Goal: Task Accomplishment & Management: Manage account settings

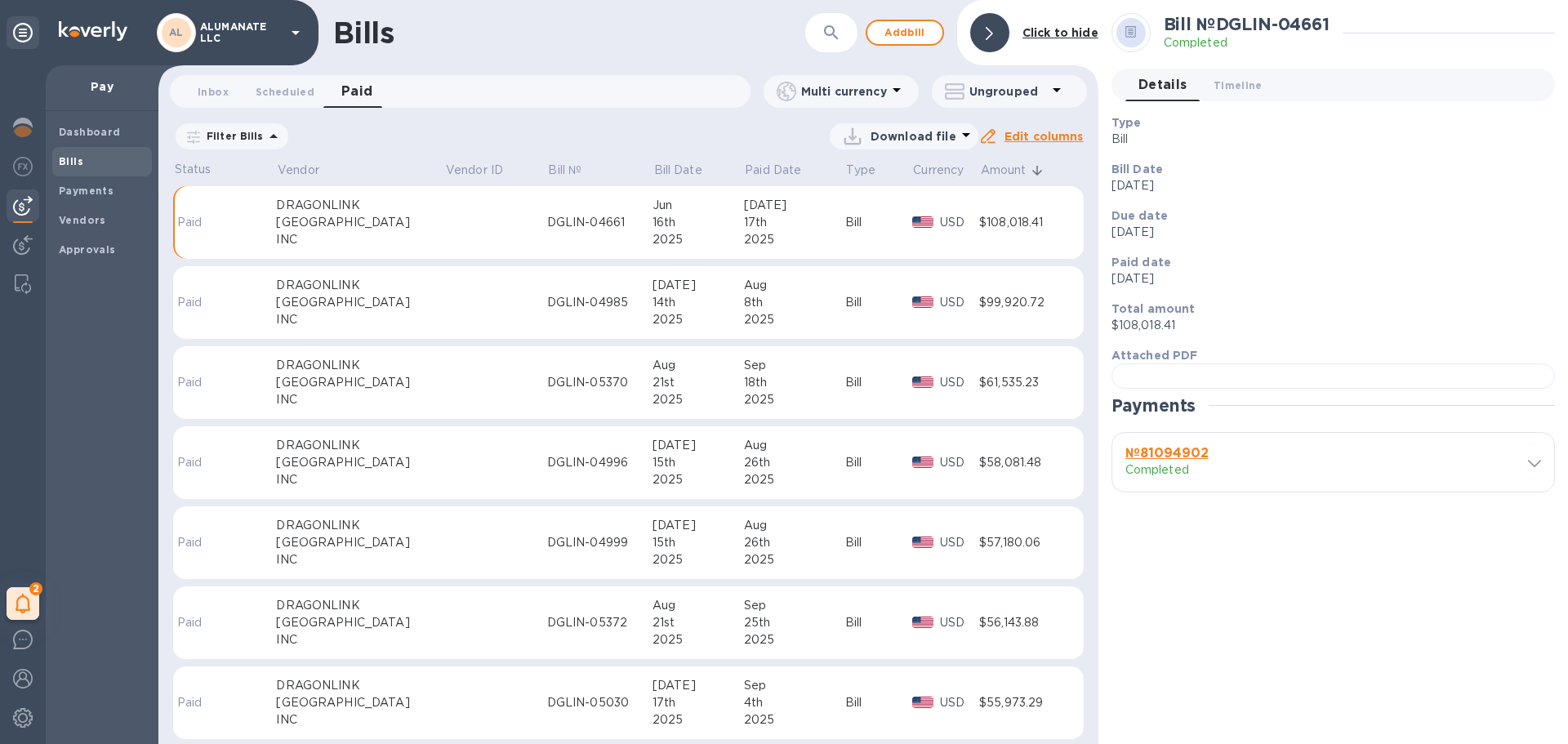
scroll to position [322, 0]
click at [654, 168] on p "Bill Date" at bounding box center [678, 170] width 48 height 17
click at [547, 220] on div "DGLIN-03964" at bounding box center [600, 222] width 105 height 17
click at [1294, 389] on div at bounding box center [1333, 376] width 443 height 26
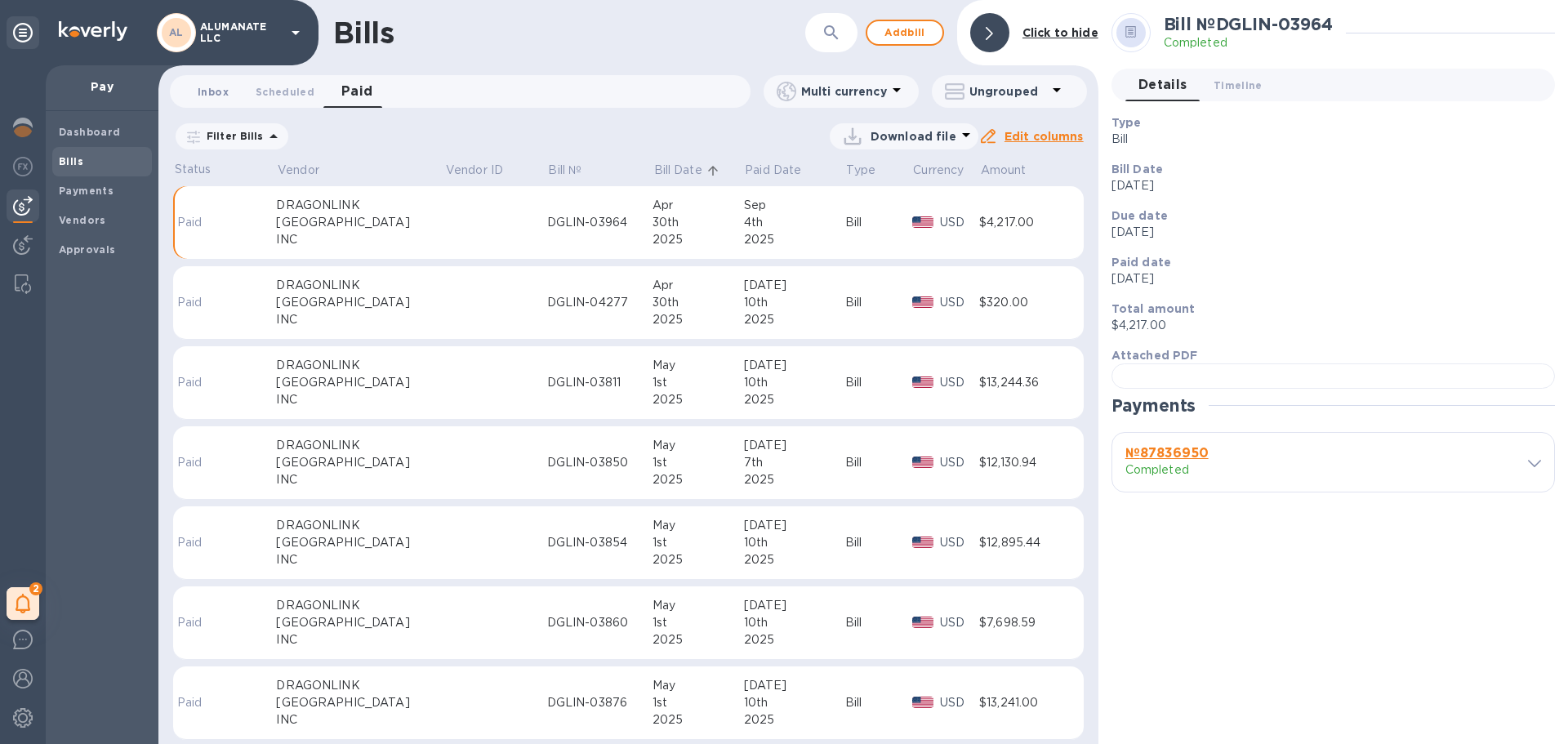
click at [221, 90] on span "Inbox 0" at bounding box center [213, 91] width 31 height 17
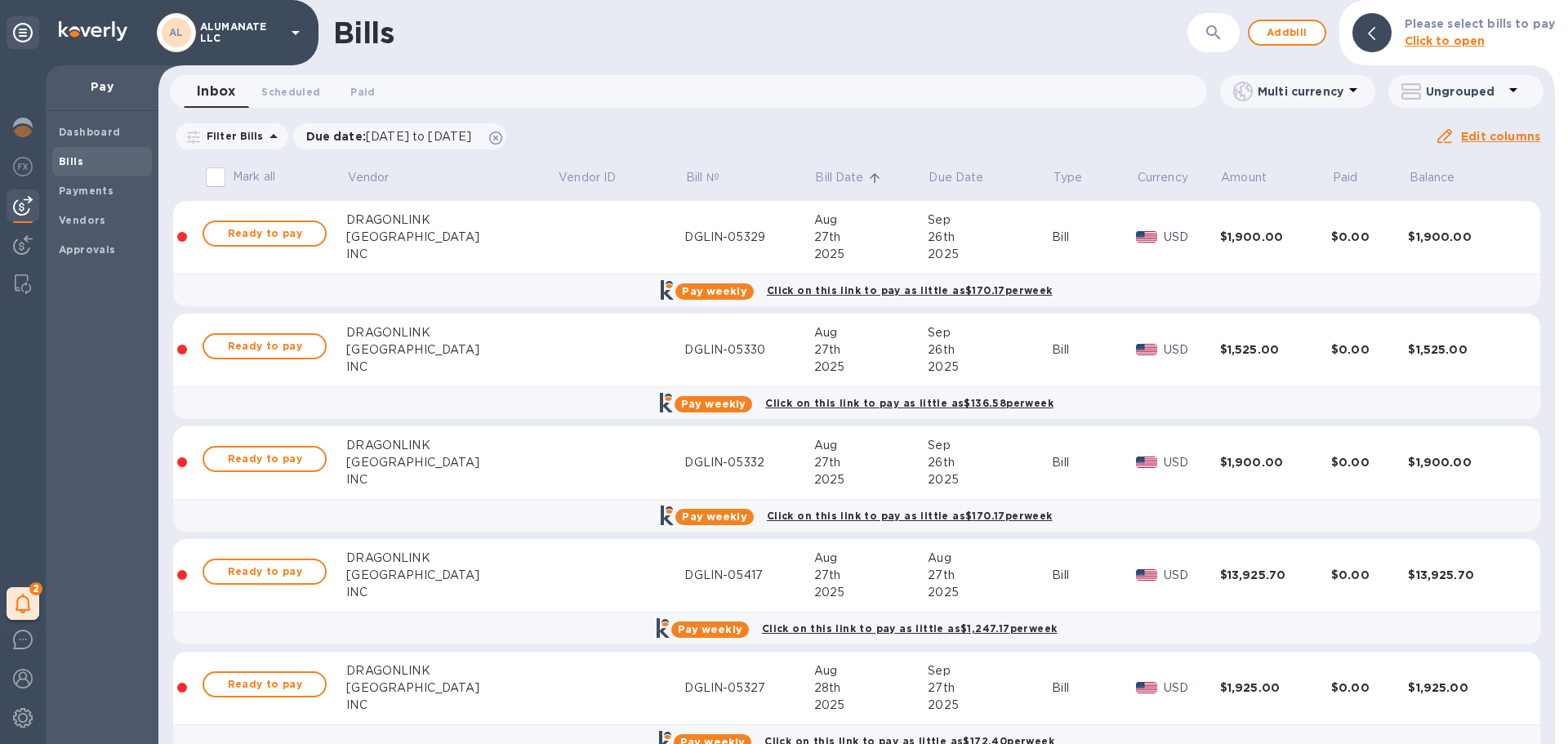
click at [815, 170] on p "Bill Date" at bounding box center [839, 177] width 48 height 17
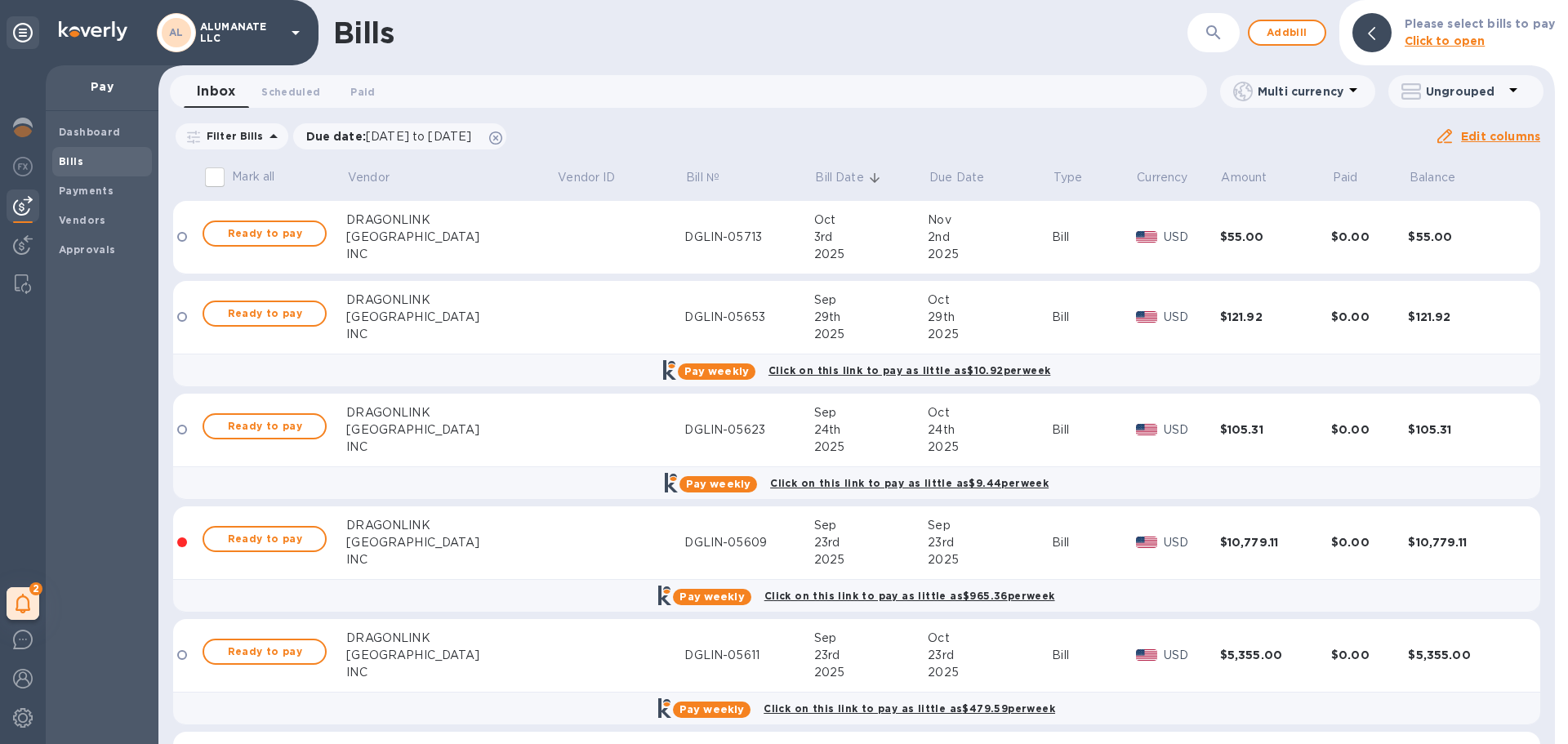
click at [815, 177] on p "Bill Date" at bounding box center [839, 177] width 48 height 17
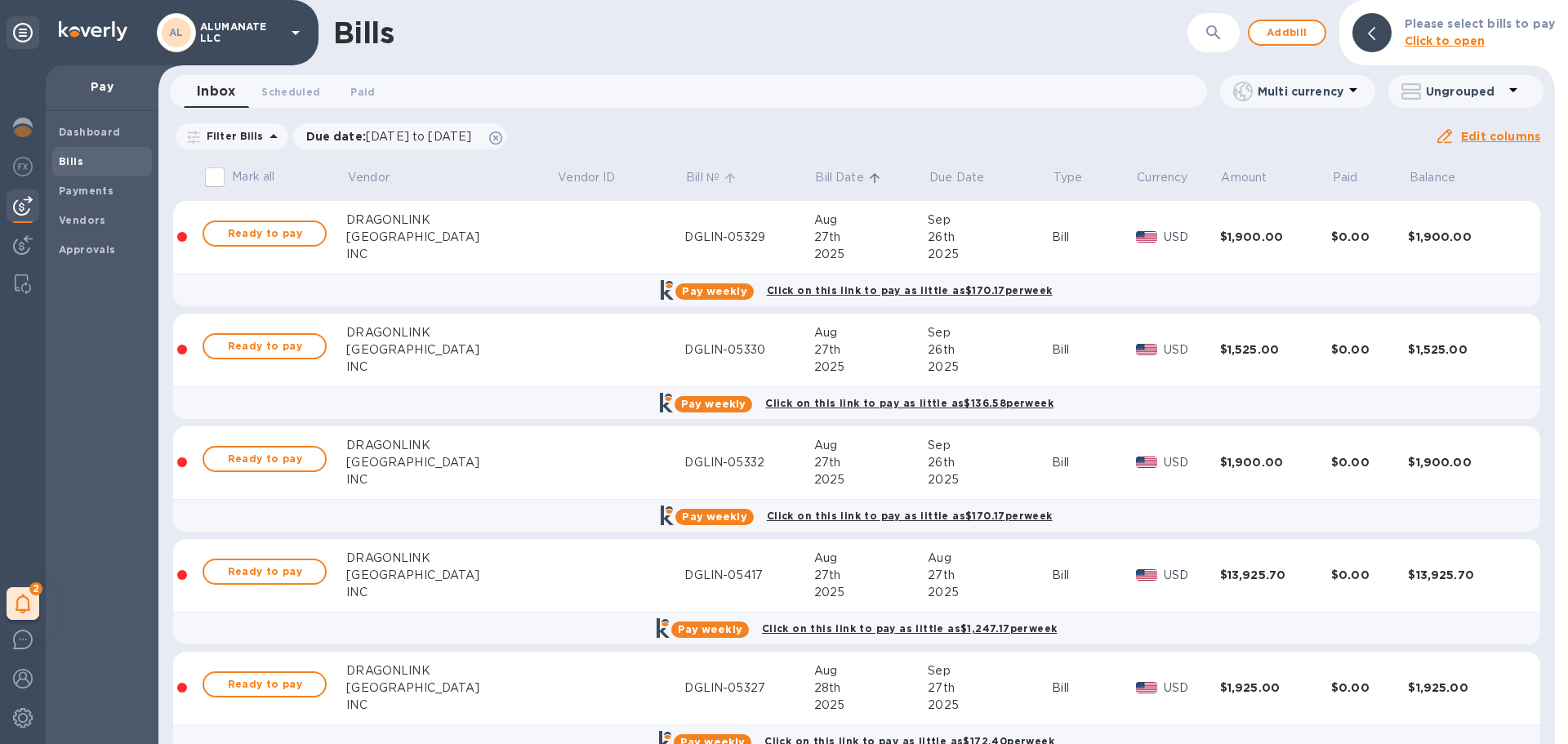
click at [686, 179] on p "Bill №" at bounding box center [703, 177] width 34 height 17
click at [503, 135] on icon at bounding box center [496, 138] width 13 height 13
click at [91, 133] on b "Dashboard" at bounding box center [89, 132] width 62 height 12
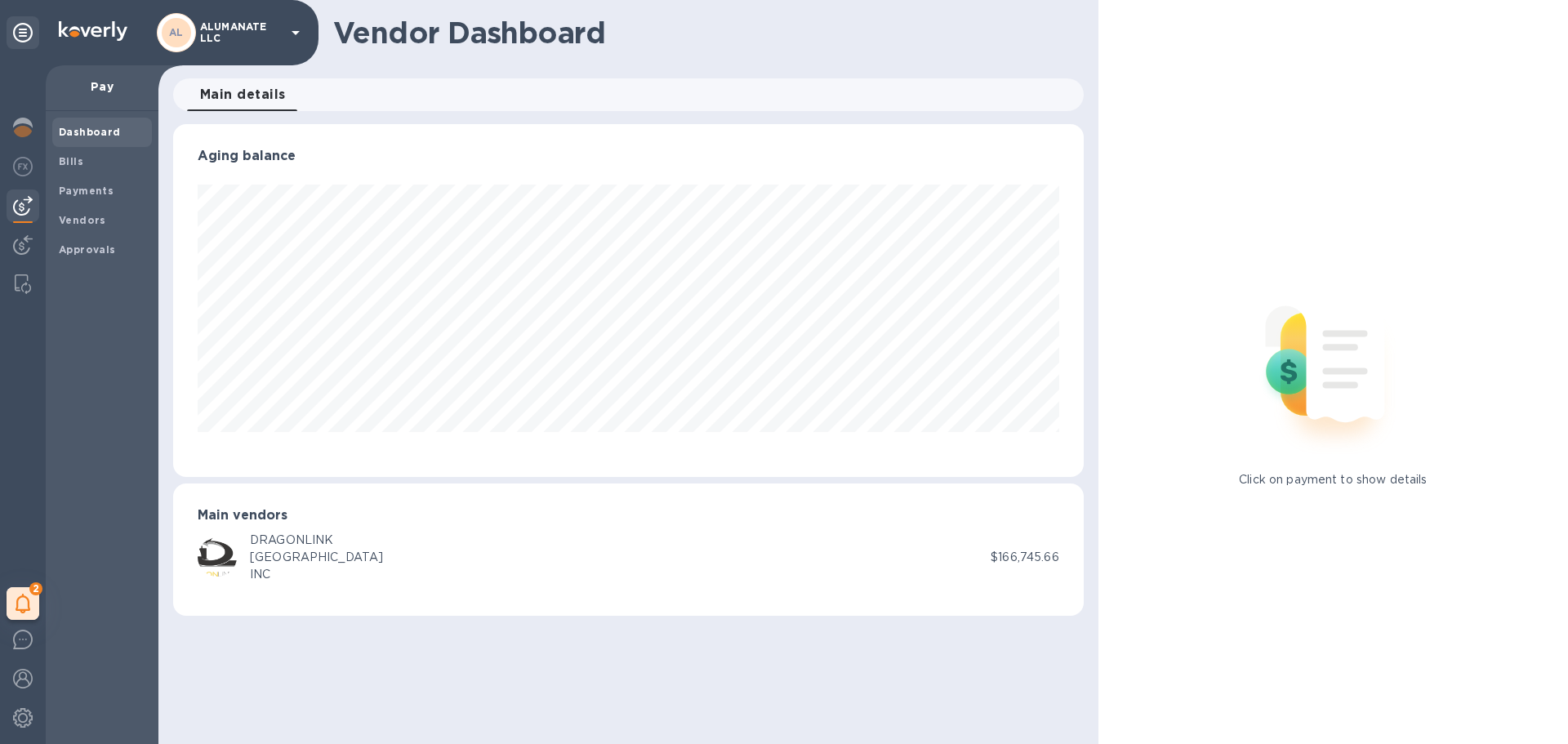
scroll to position [353, 910]
click at [76, 157] on b "Bills" at bounding box center [71, 161] width 25 height 12
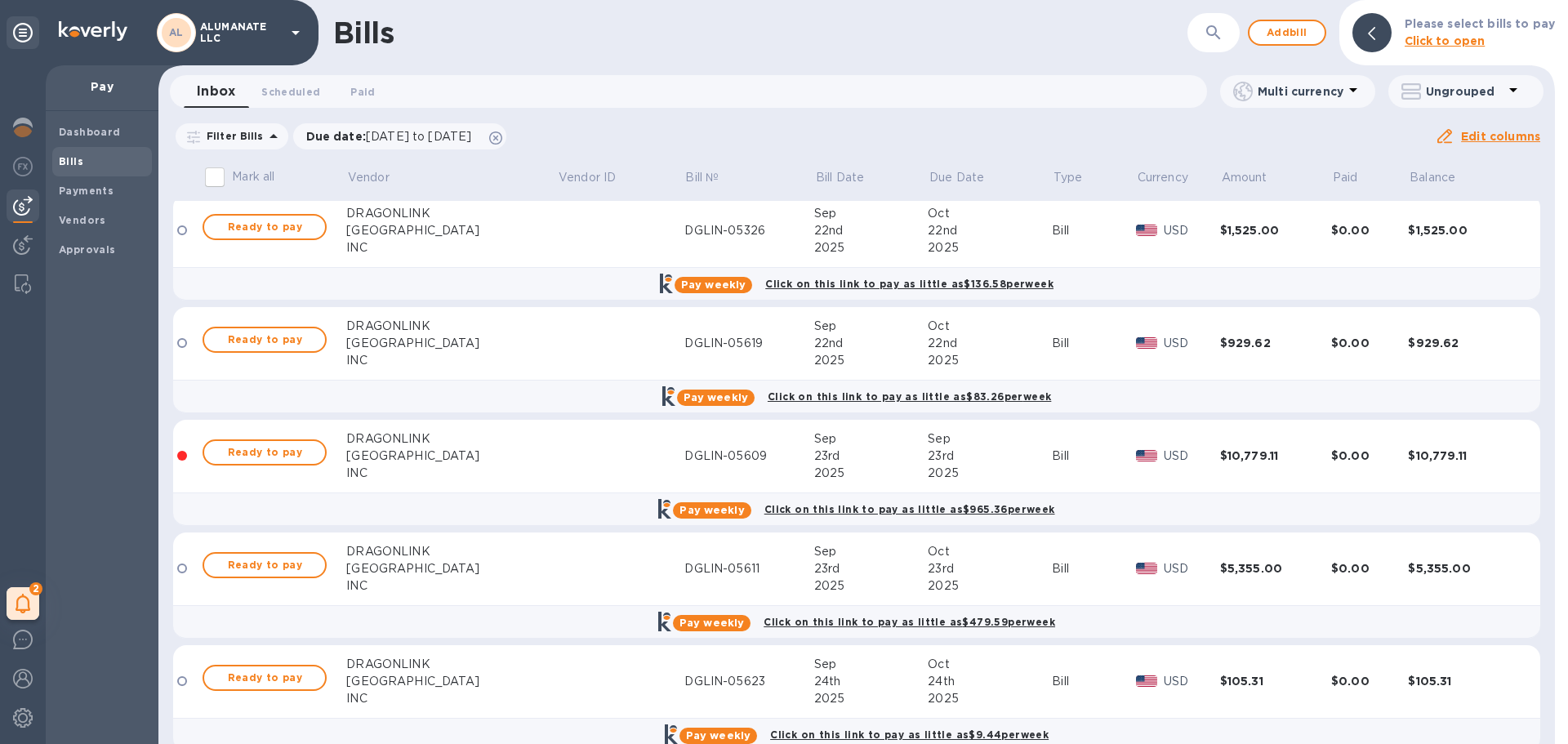
scroll to position [3072, 0]
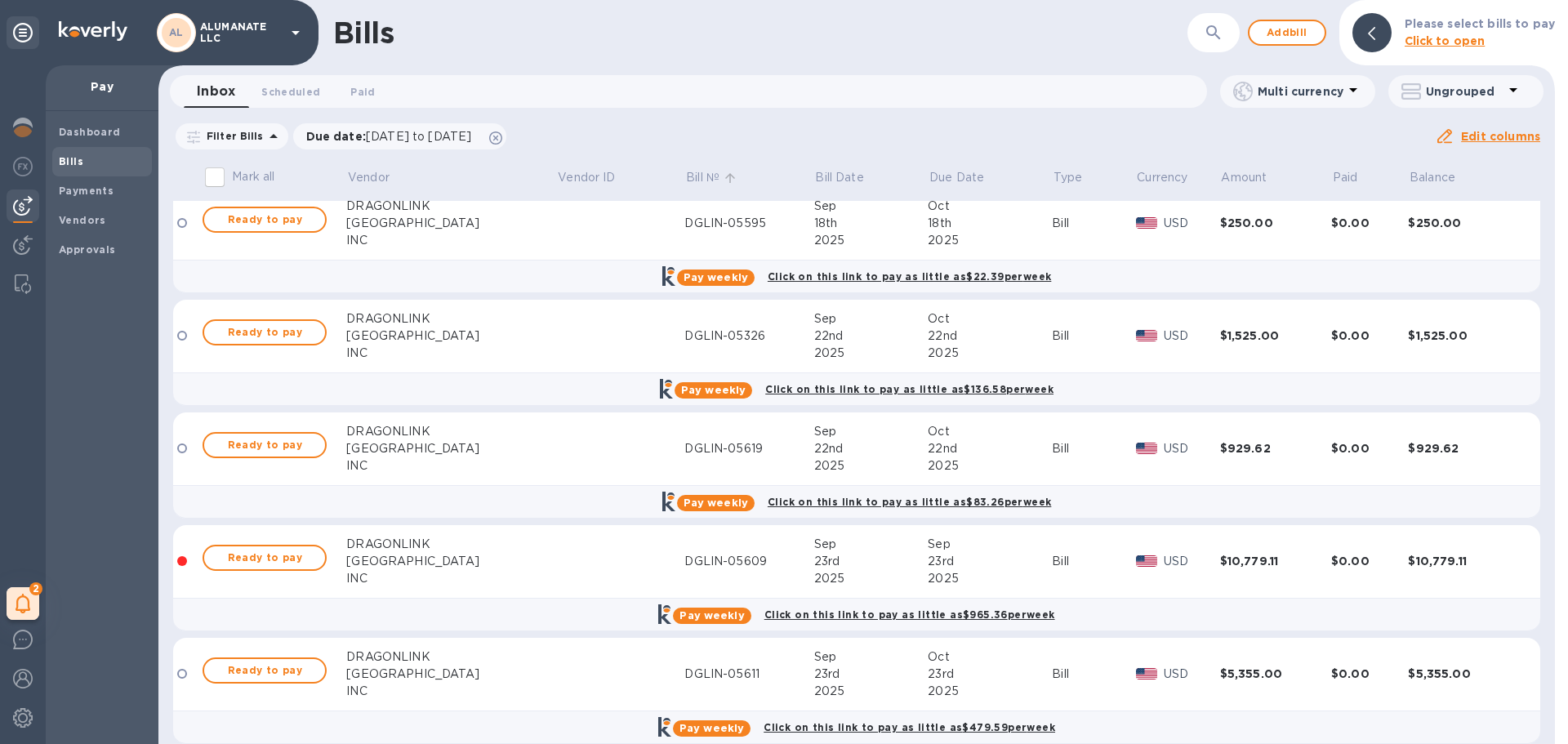
click at [686, 178] on p "Bill №" at bounding box center [703, 177] width 34 height 17
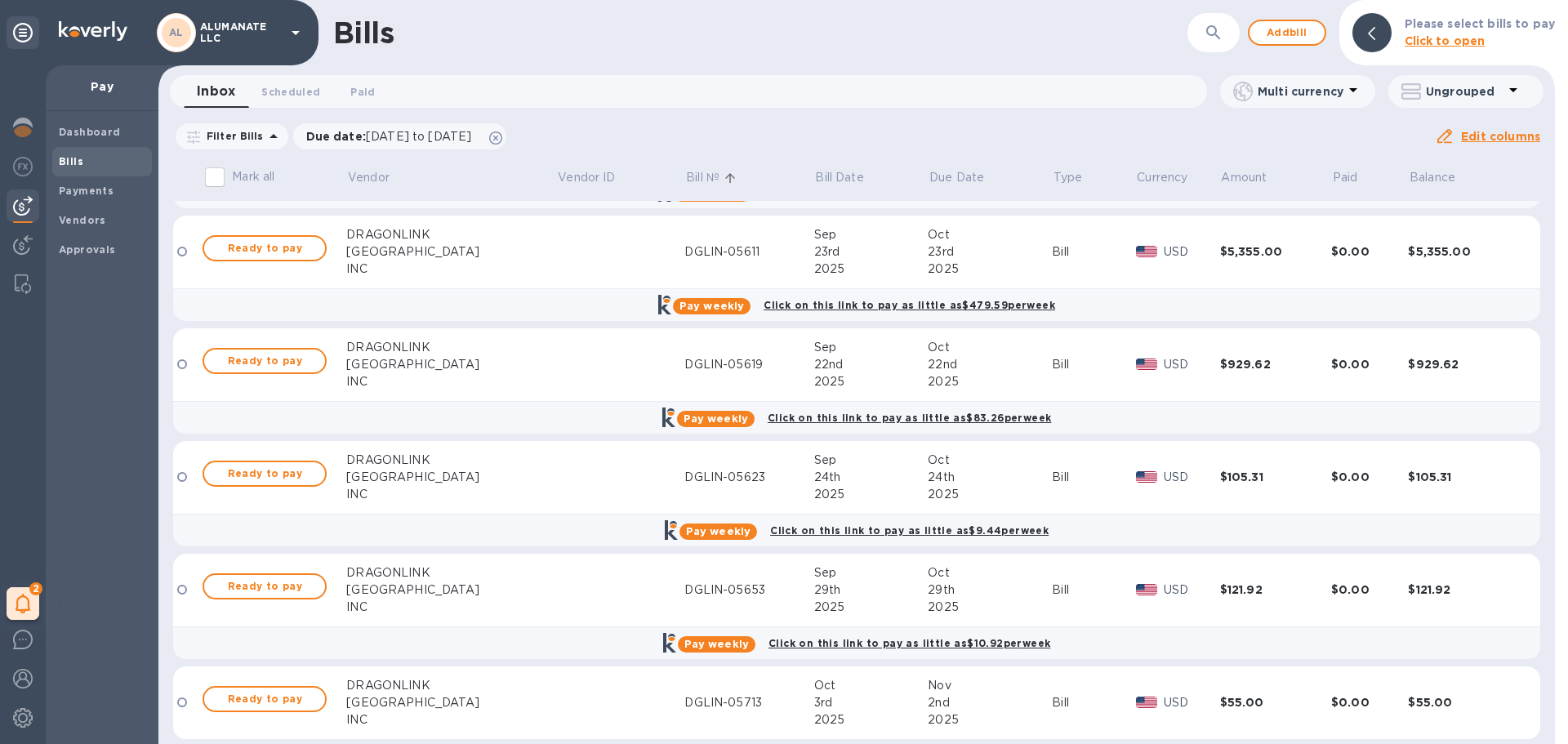
scroll to position [3399, 0]
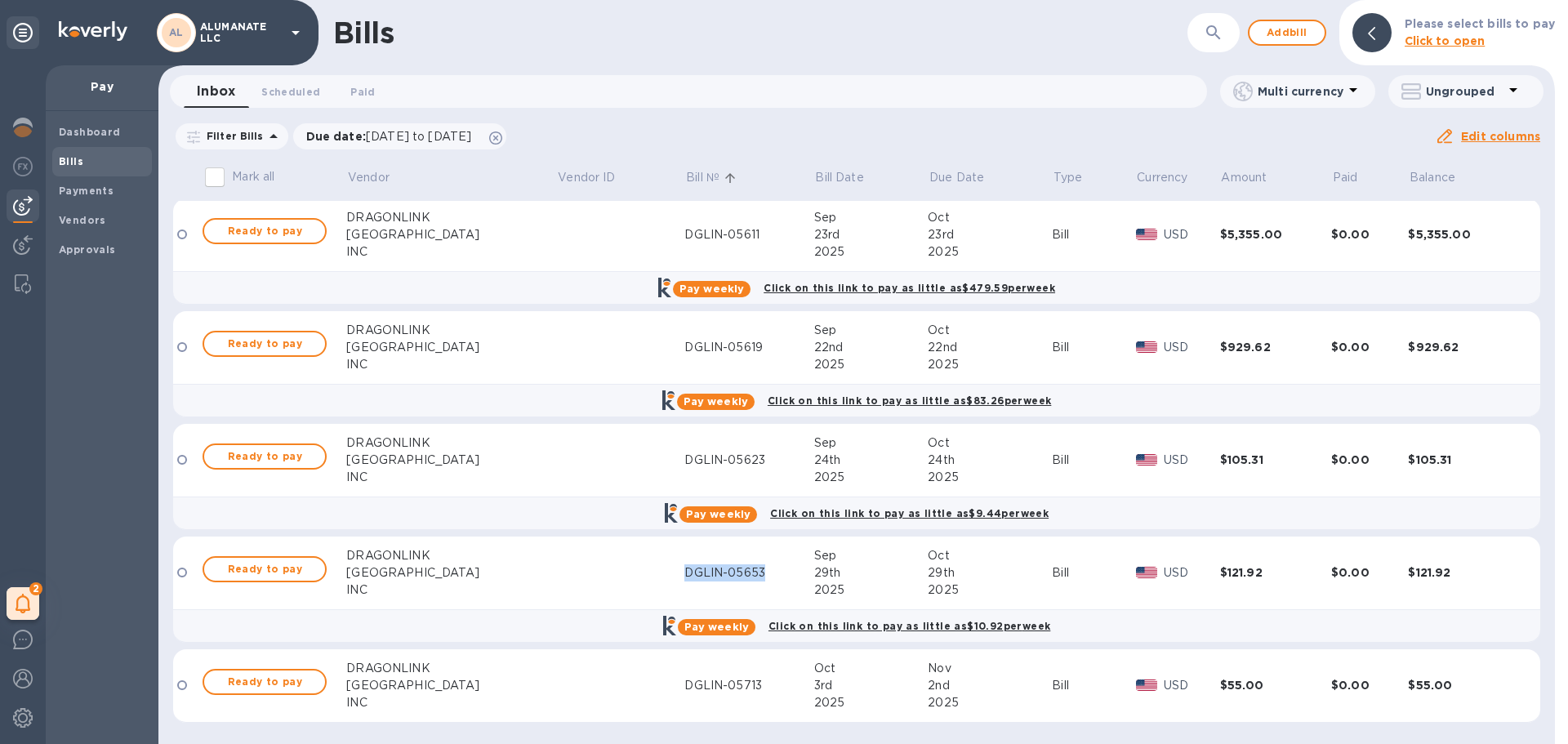
drag, startPoint x: 708, startPoint y: 573, endPoint x: 627, endPoint y: 580, distance: 81.3
click at [685, 580] on div "DGLIN-05653" at bounding box center [749, 573] width 129 height 17
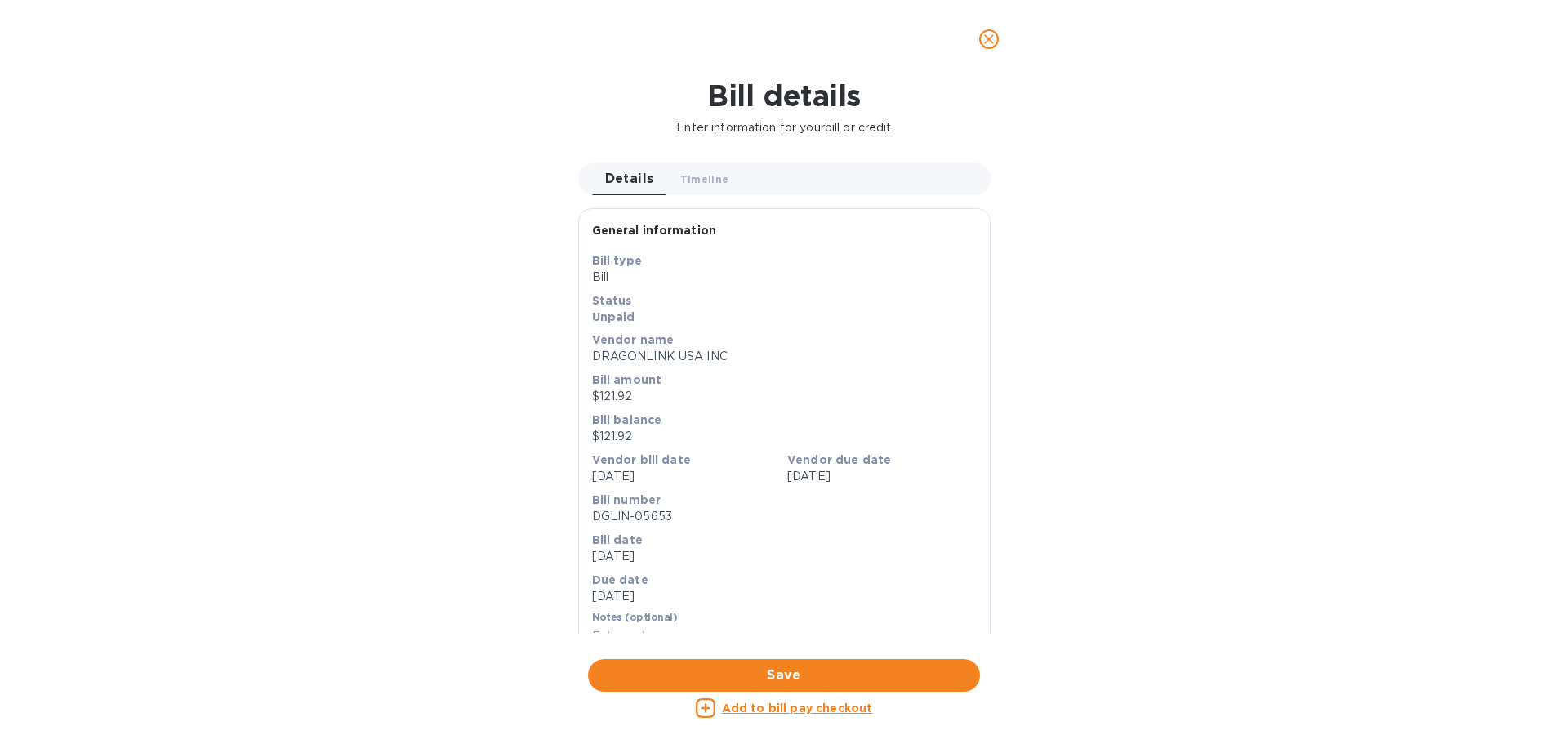
copy div "DGLIN-05653"
click at [990, 35] on icon "close" at bounding box center [990, 40] width 16 height 16
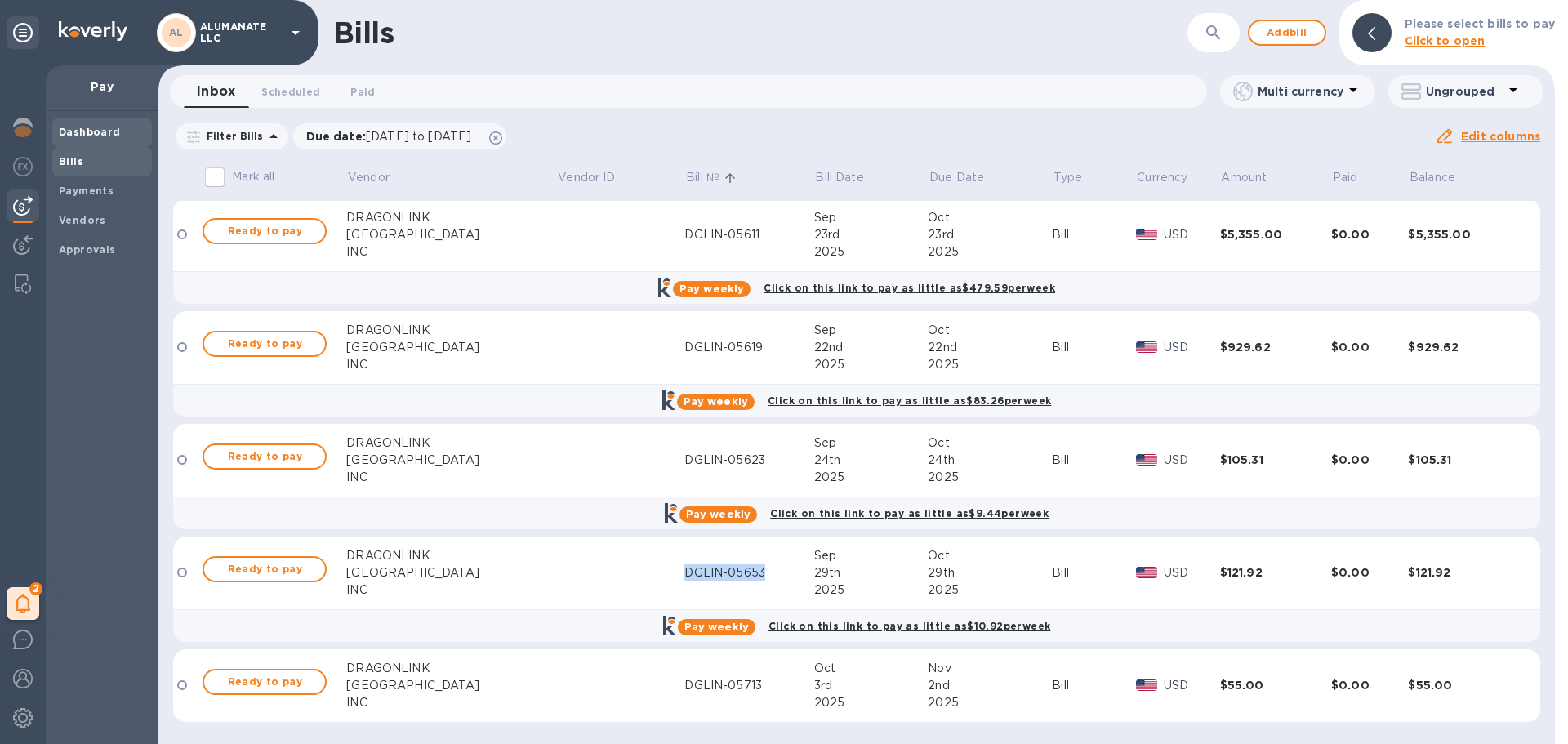
click at [75, 133] on b "Dashboard" at bounding box center [89, 132] width 62 height 12
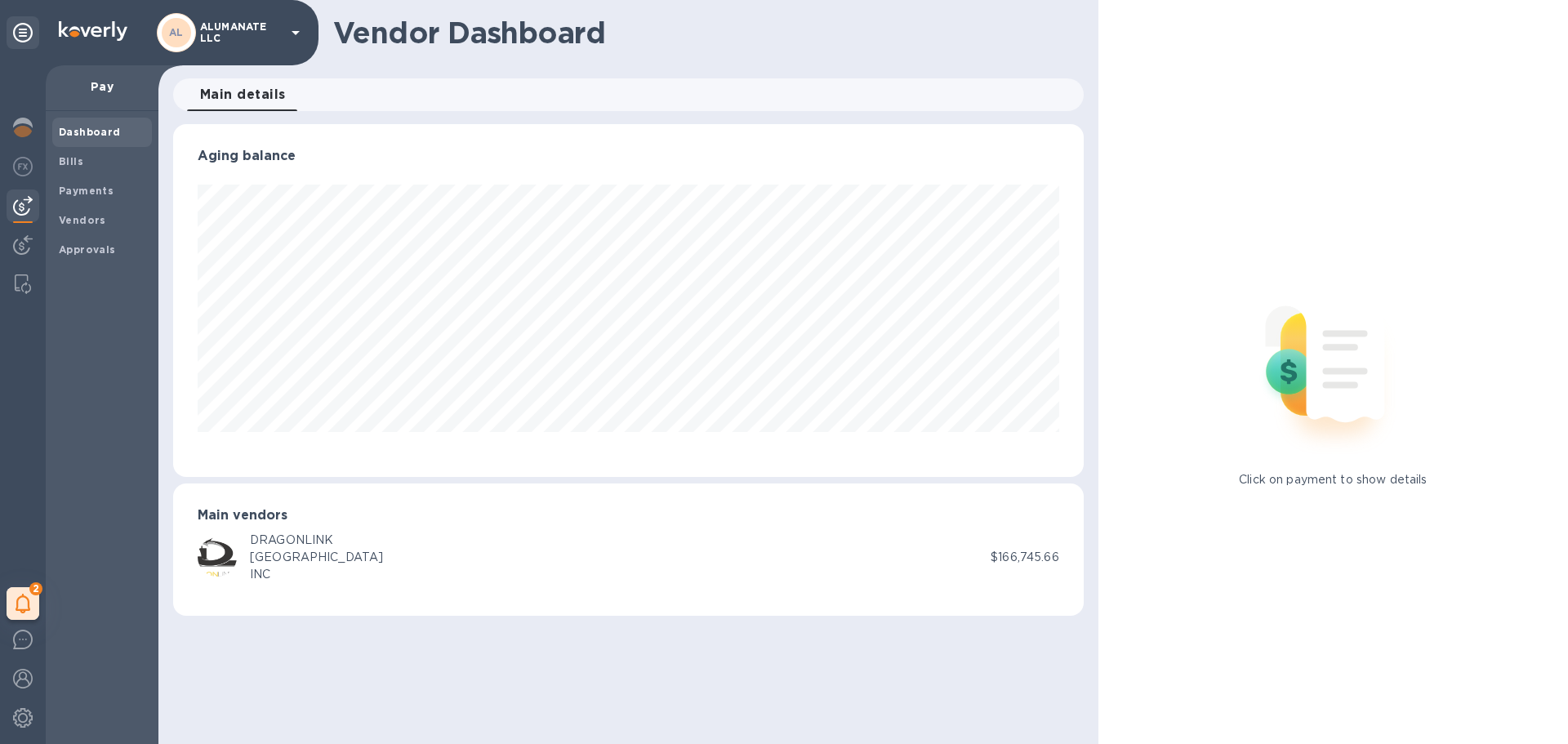
scroll to position [353, 910]
click at [71, 166] on b "Bills" at bounding box center [71, 161] width 25 height 12
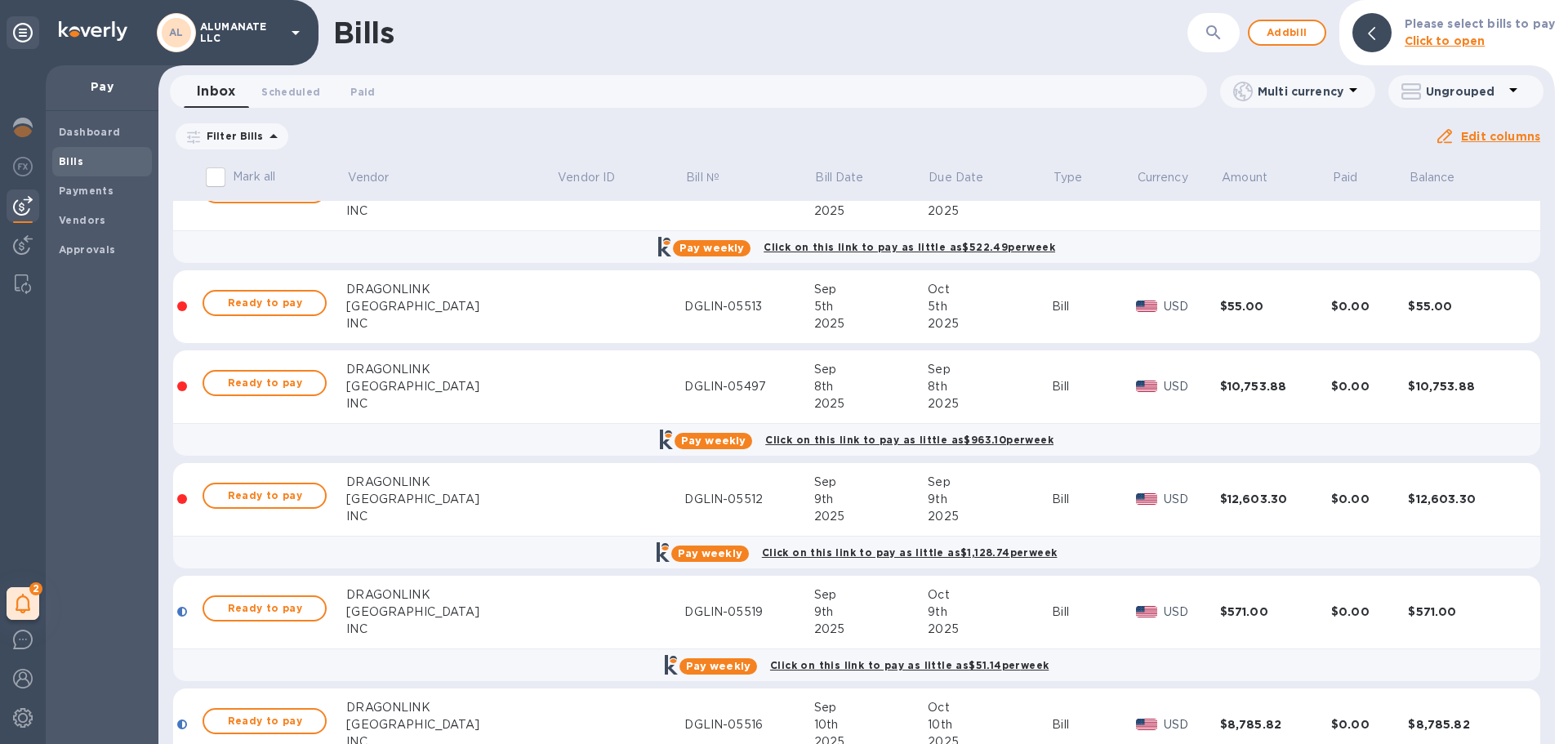
scroll to position [1797, 0]
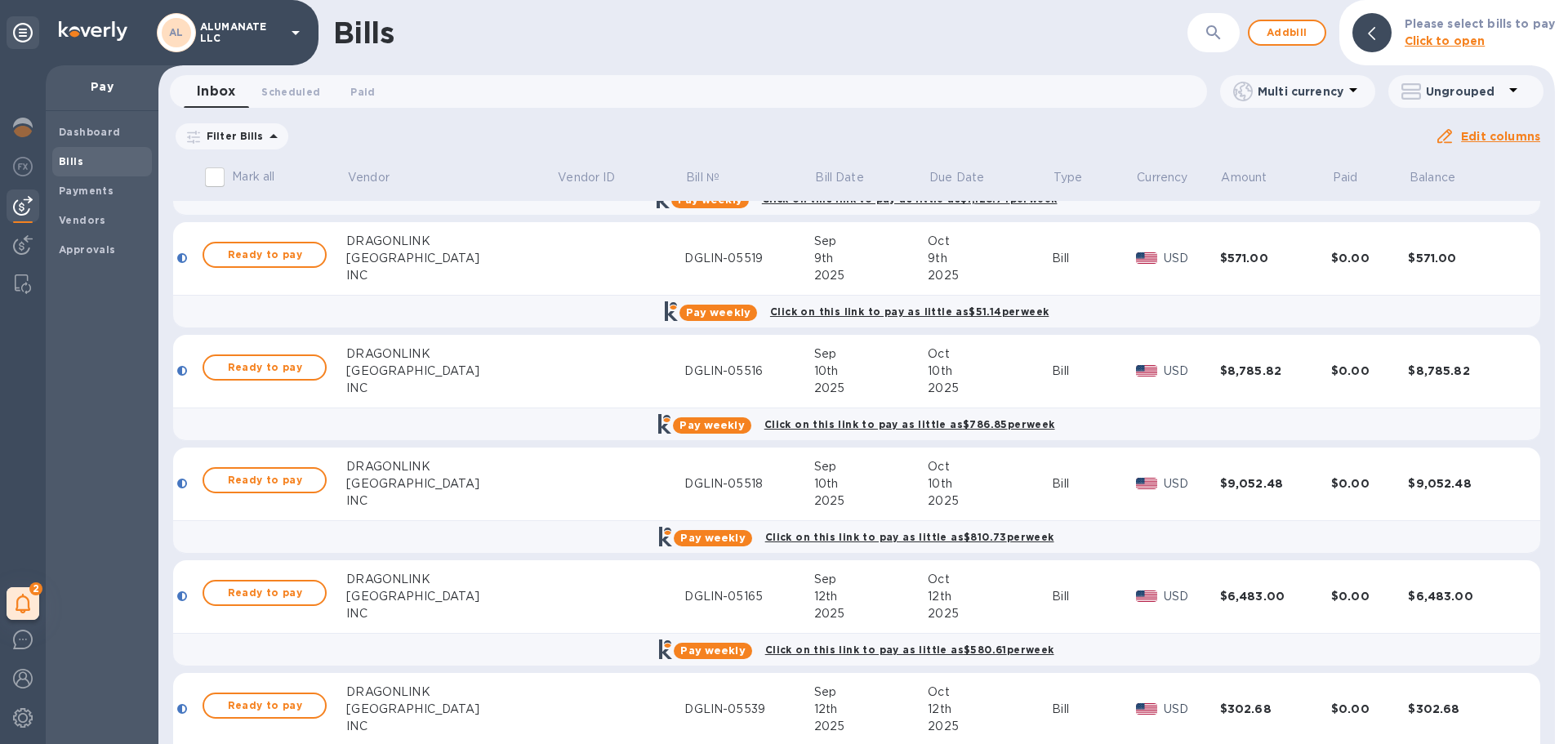
click at [0, 0] on icon at bounding box center [0, 0] width 0 height 0
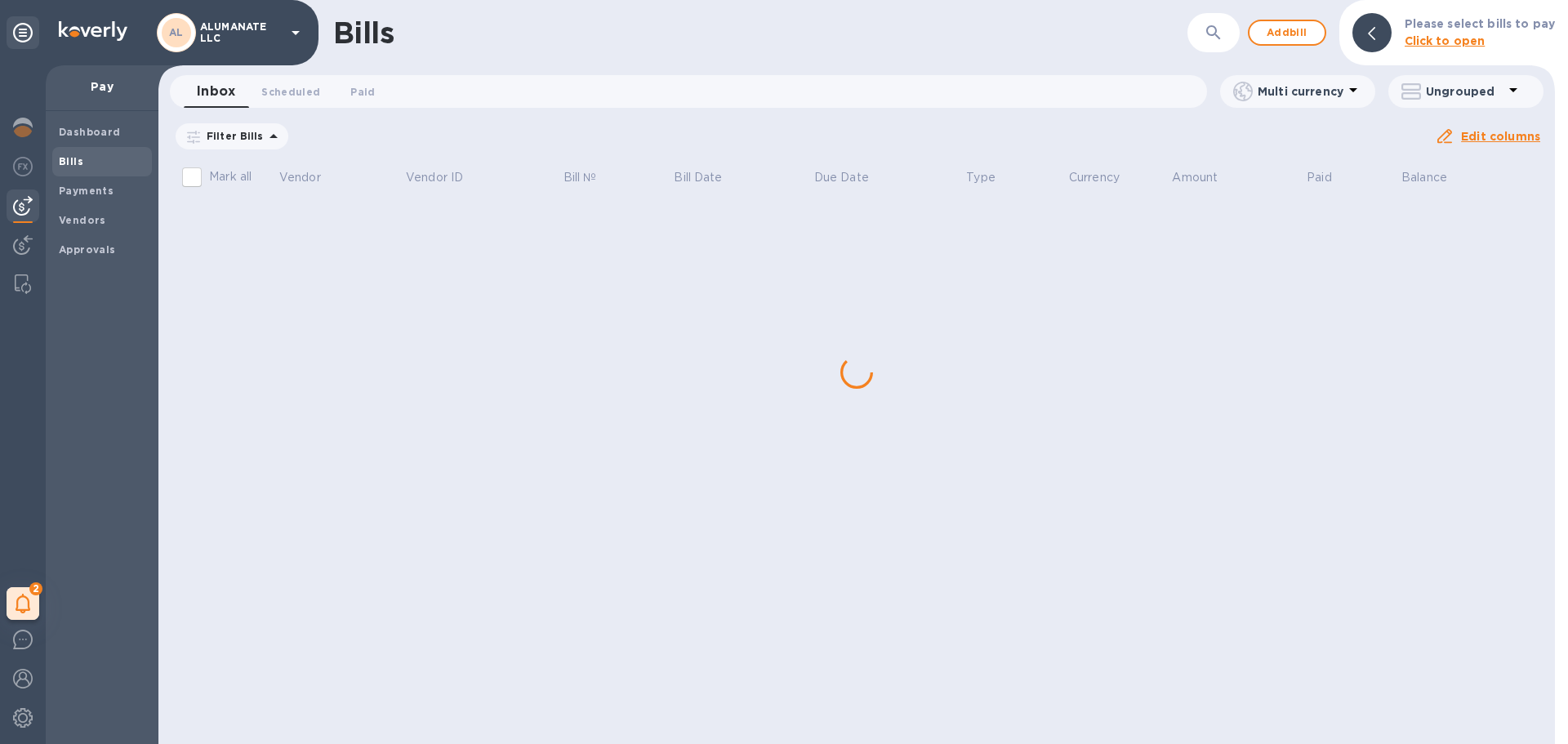
scroll to position [0, 0]
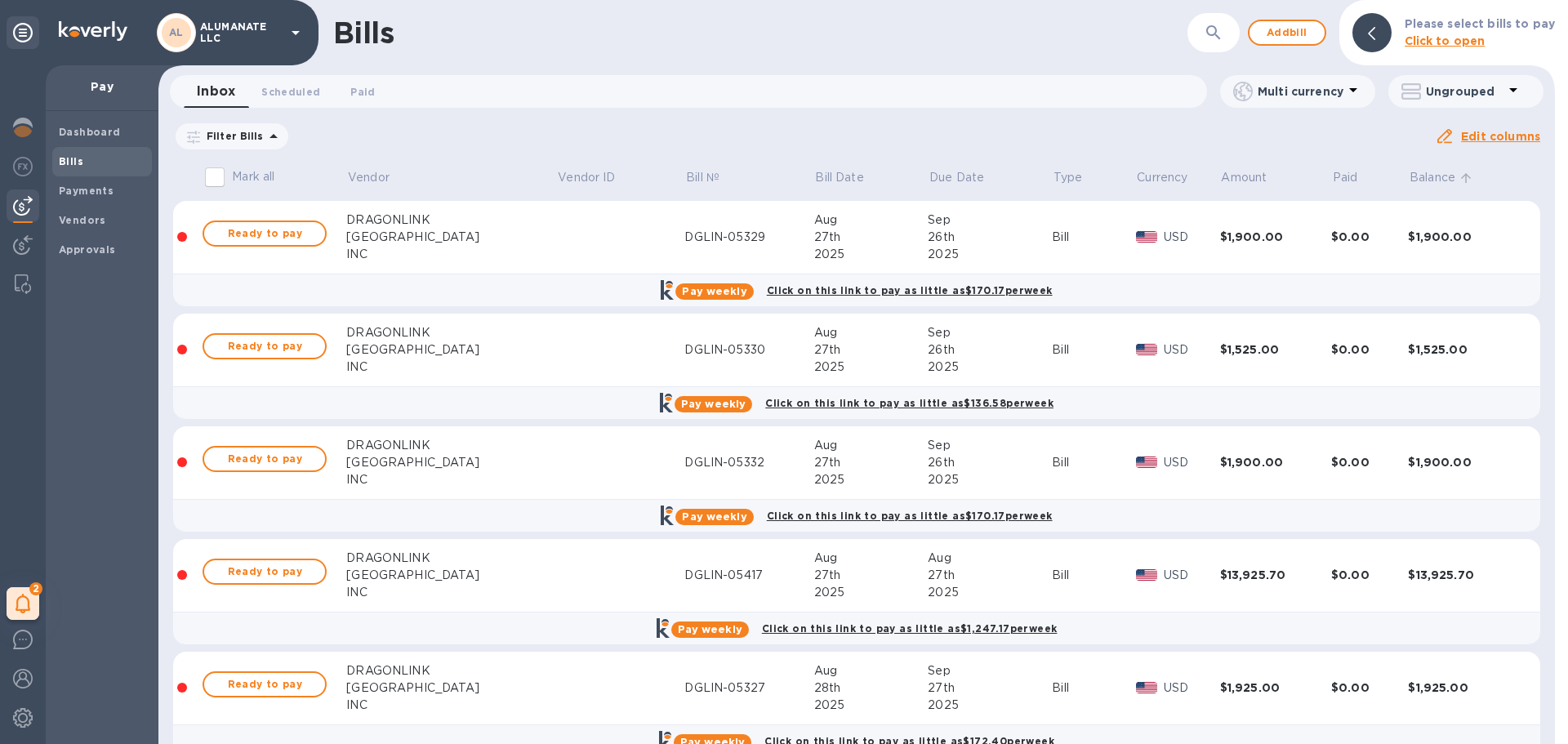
click at [1410, 184] on p "Balance" at bounding box center [1433, 177] width 46 height 17
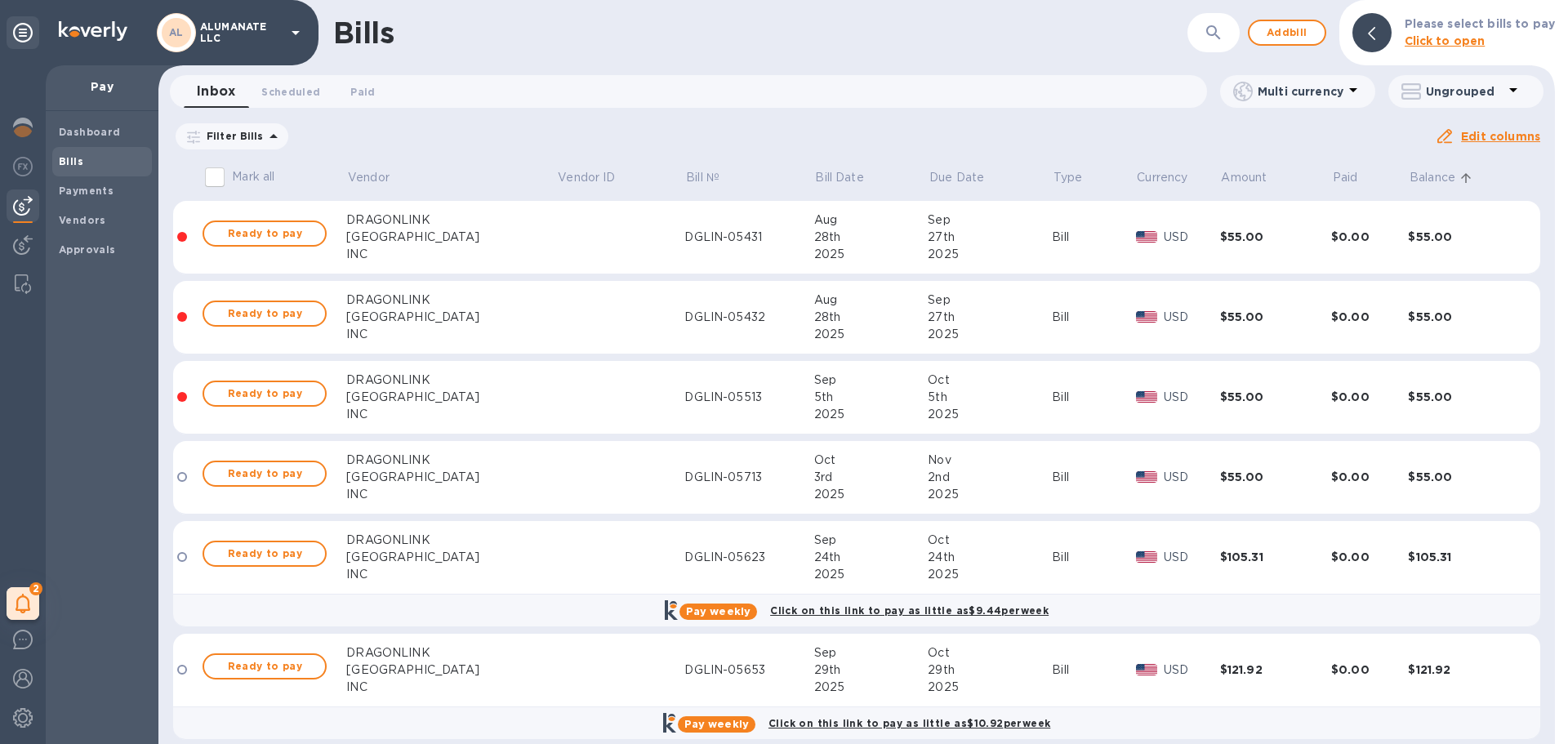
click at [1425, 177] on p "Balance" at bounding box center [1433, 177] width 46 height 17
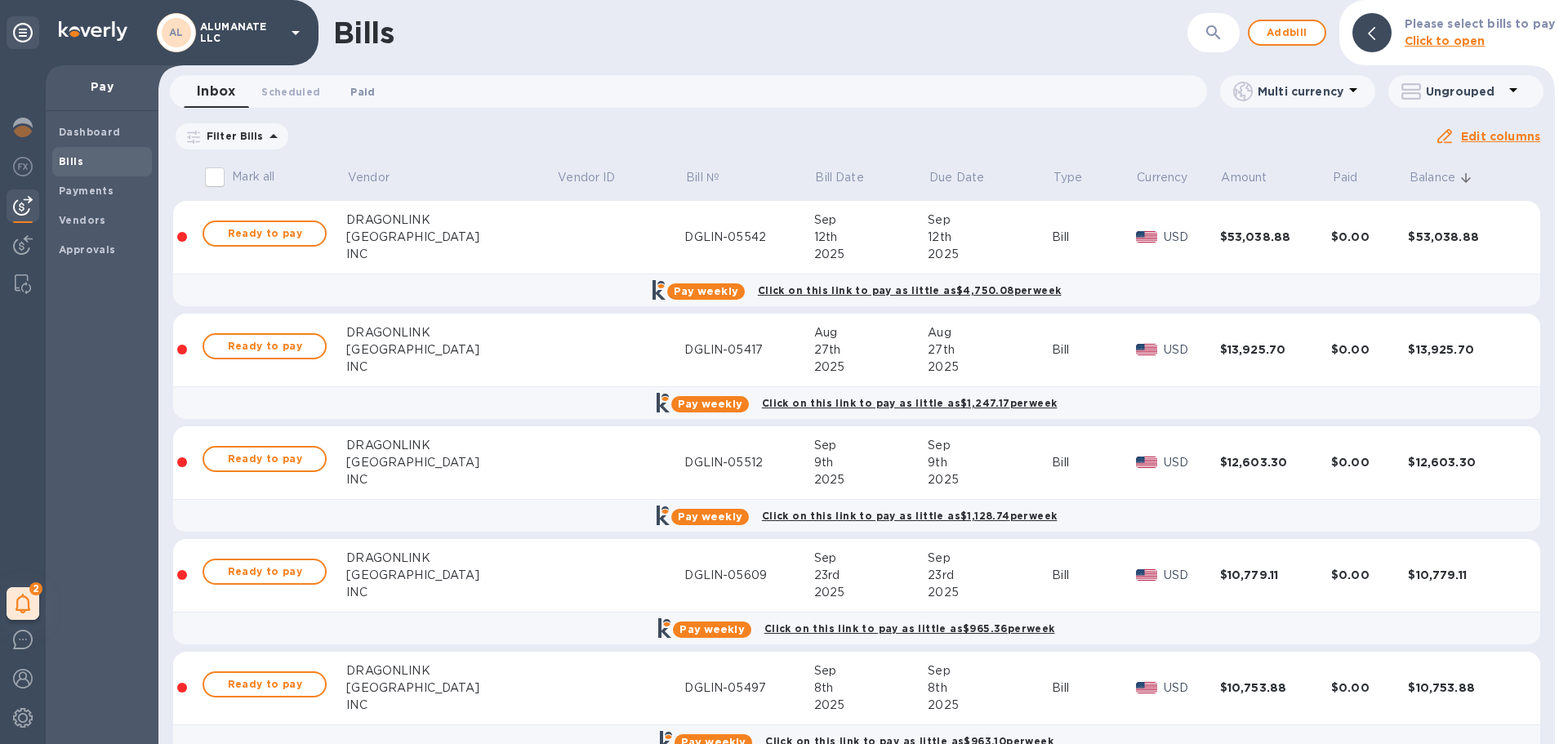
click at [356, 94] on span "Paid 0" at bounding box center [363, 91] width 25 height 17
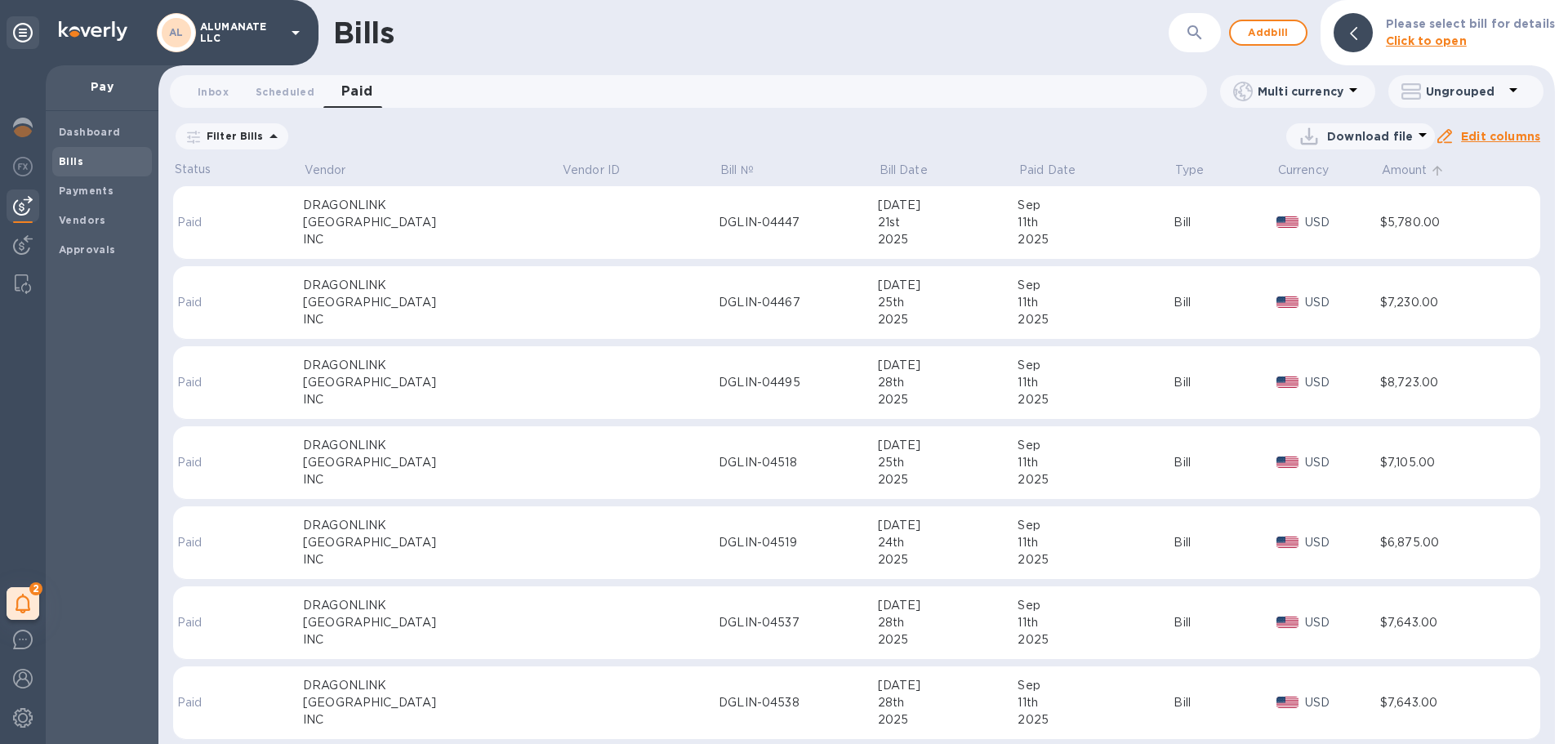
click at [1410, 168] on span "Amount" at bounding box center [1415, 170] width 67 height 17
click at [718, 230] on div "DGLIN-05370" at bounding box center [798, 222] width 159 height 17
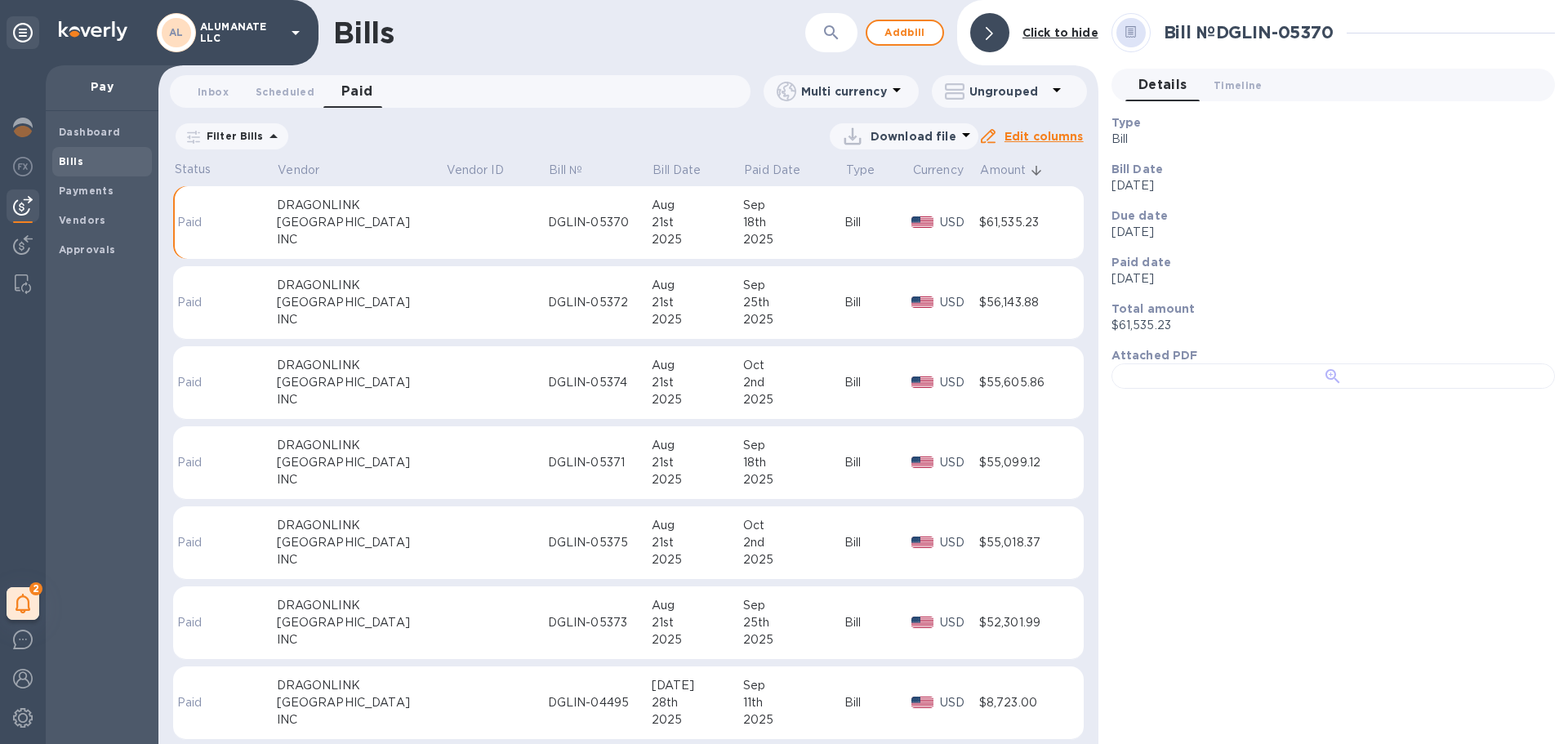
scroll to position [218, 0]
click at [1328, 389] on div at bounding box center [1333, 376] width 443 height 26
click at [215, 92] on span "Inbox 0" at bounding box center [213, 91] width 31 height 17
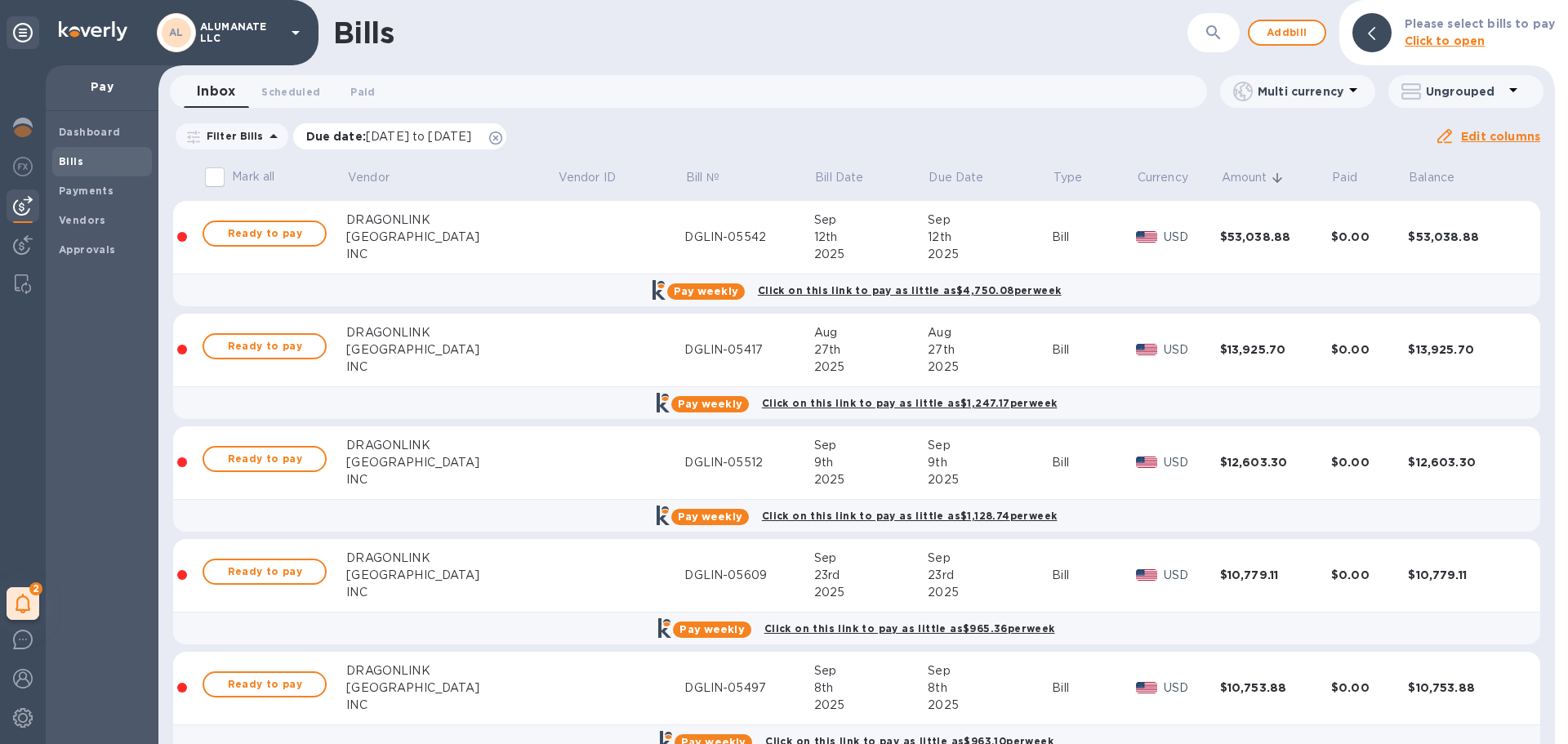
click at [503, 137] on icon at bounding box center [496, 138] width 13 height 13
click at [686, 174] on p "Bill №" at bounding box center [703, 177] width 34 height 17
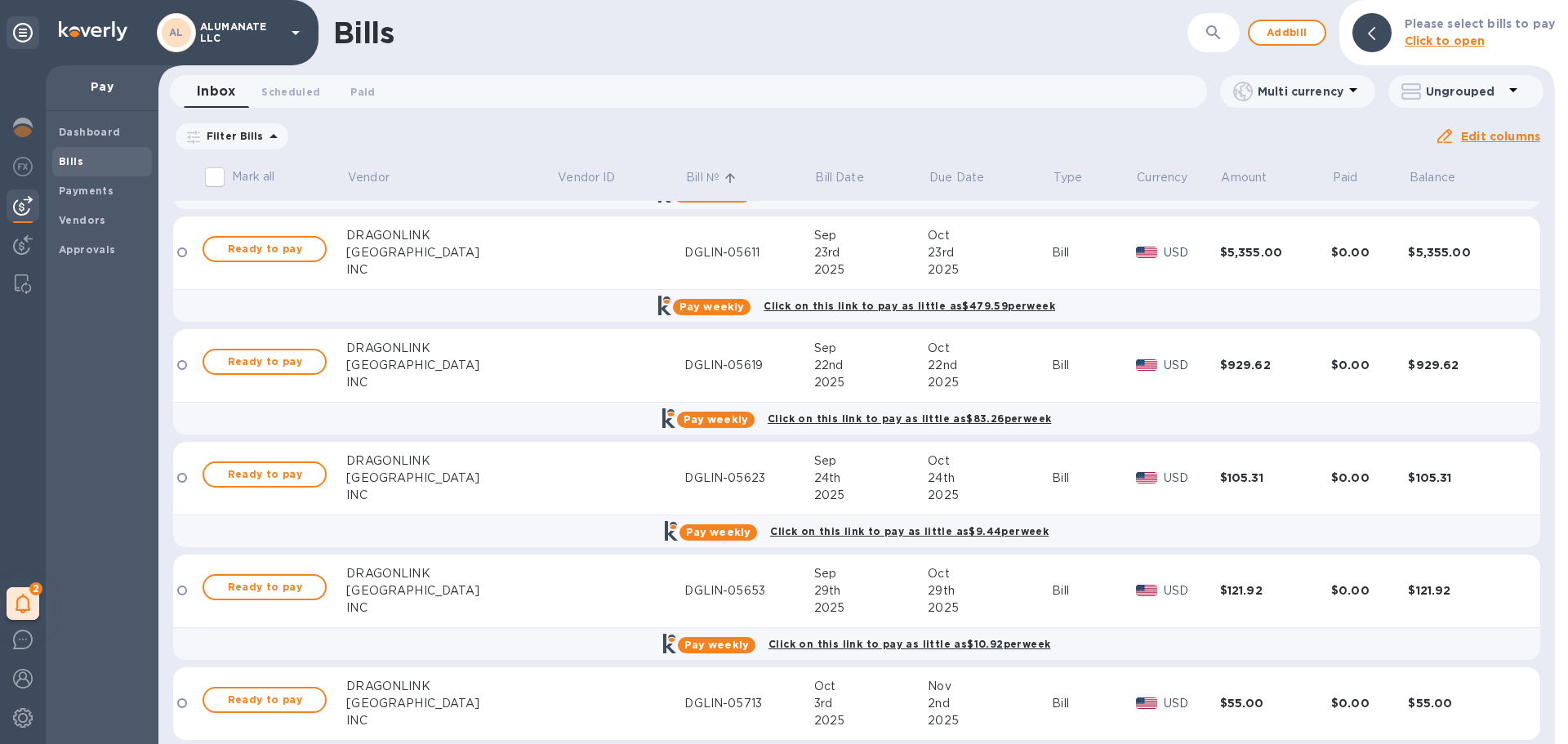
scroll to position [3399, 0]
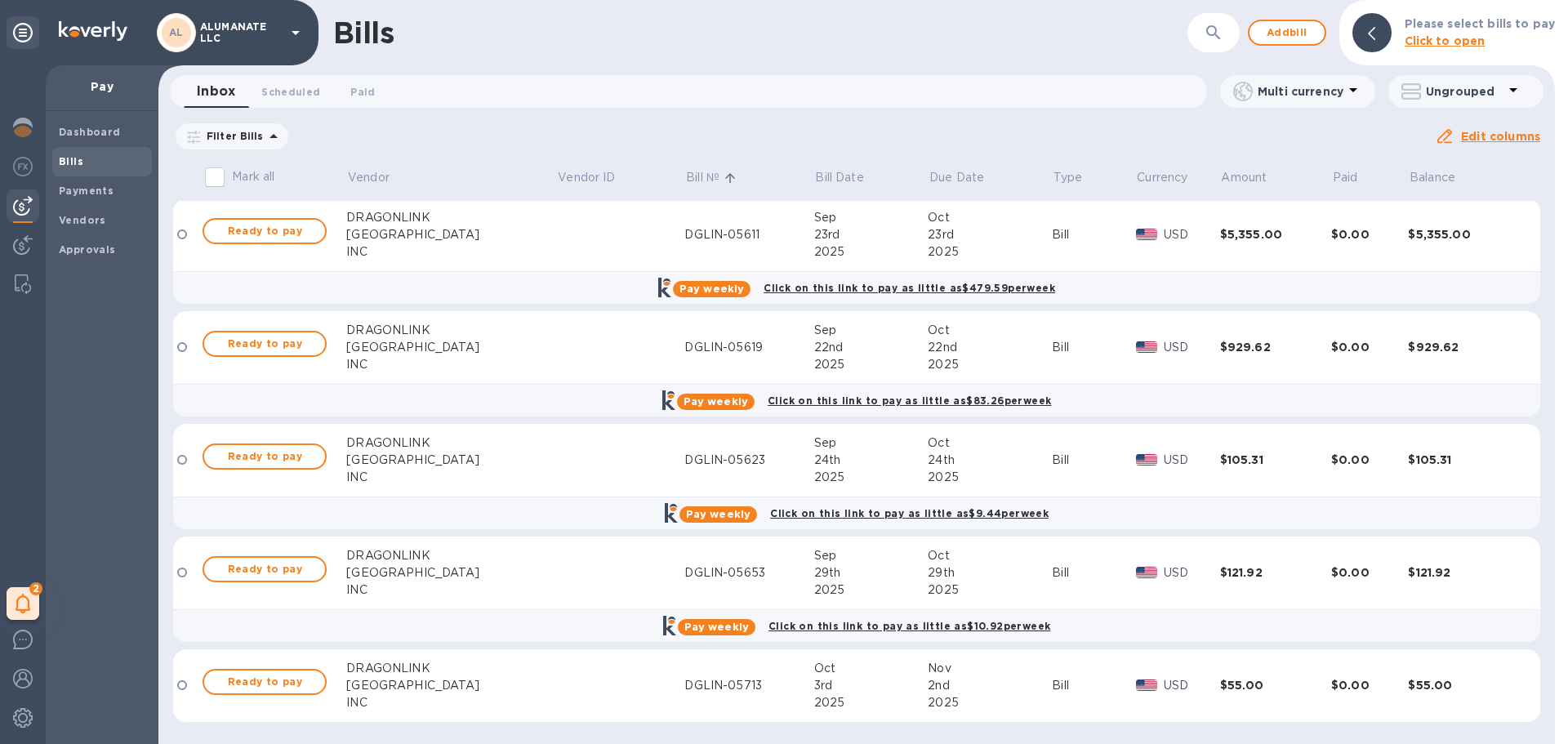
click at [214, 180] on input "Mark all" at bounding box center [215, 177] width 35 height 35
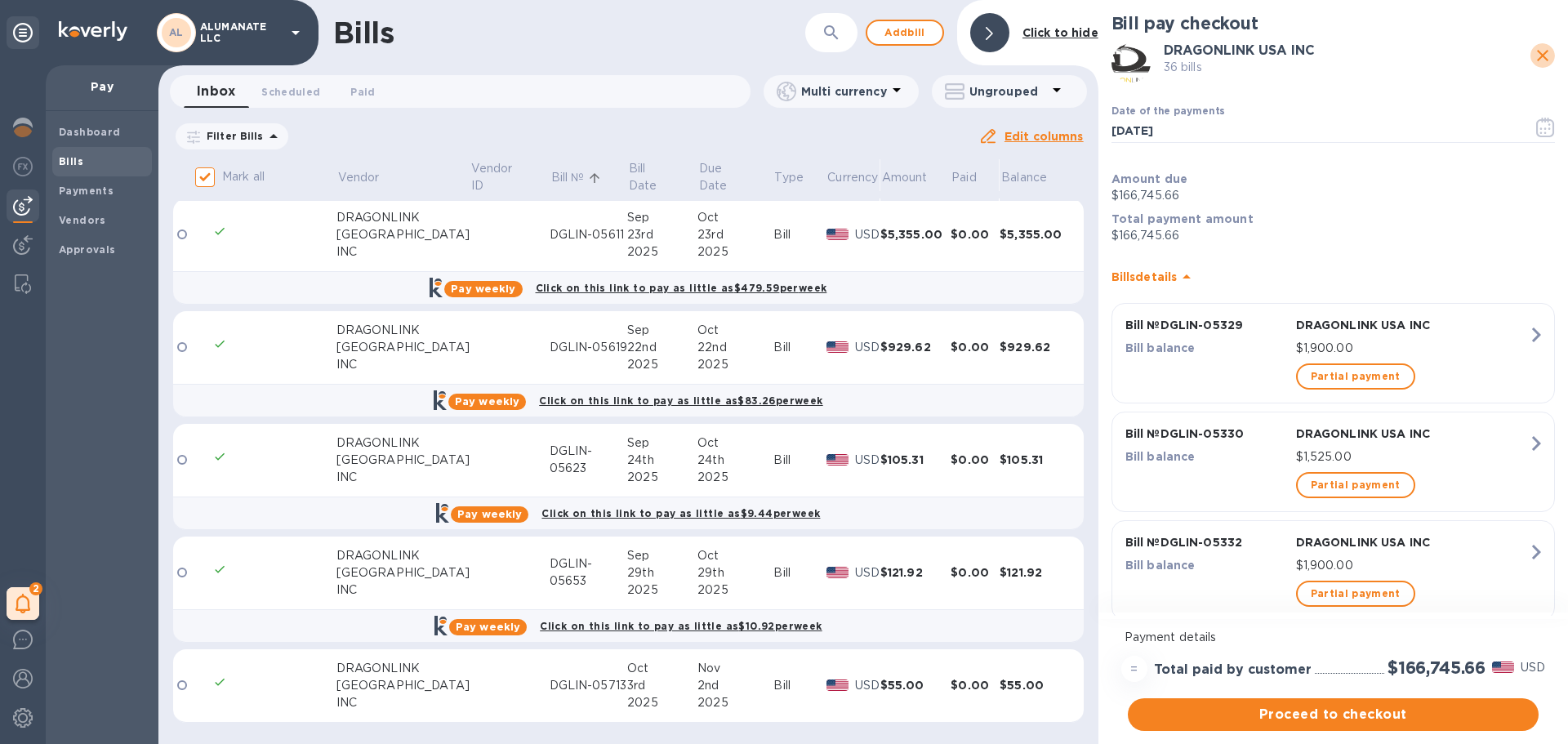
click at [1537, 57] on icon "close" at bounding box center [1543, 56] width 20 height 20
checkbox input "false"
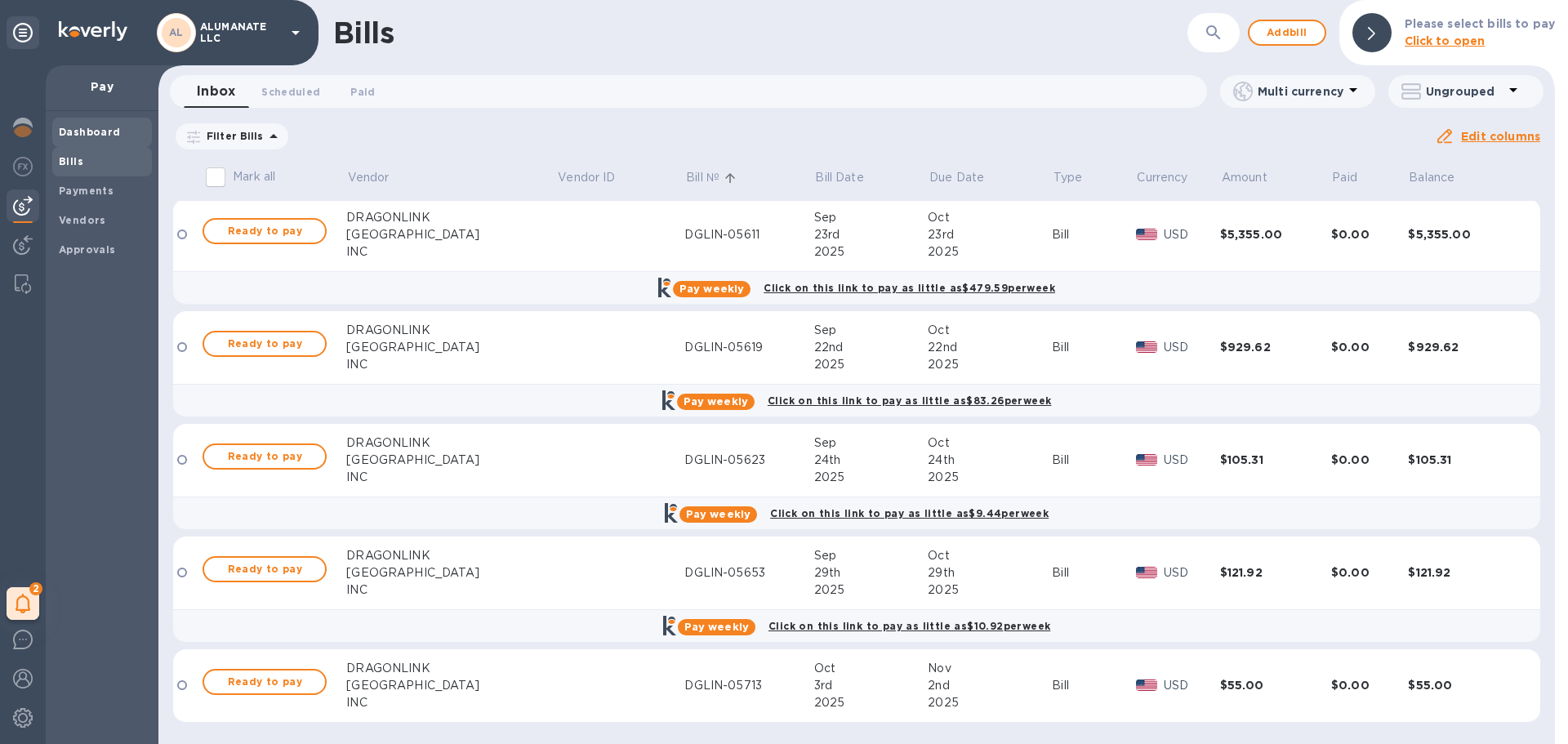
click at [124, 131] on span "Dashboard" at bounding box center [101, 133] width 87 height 16
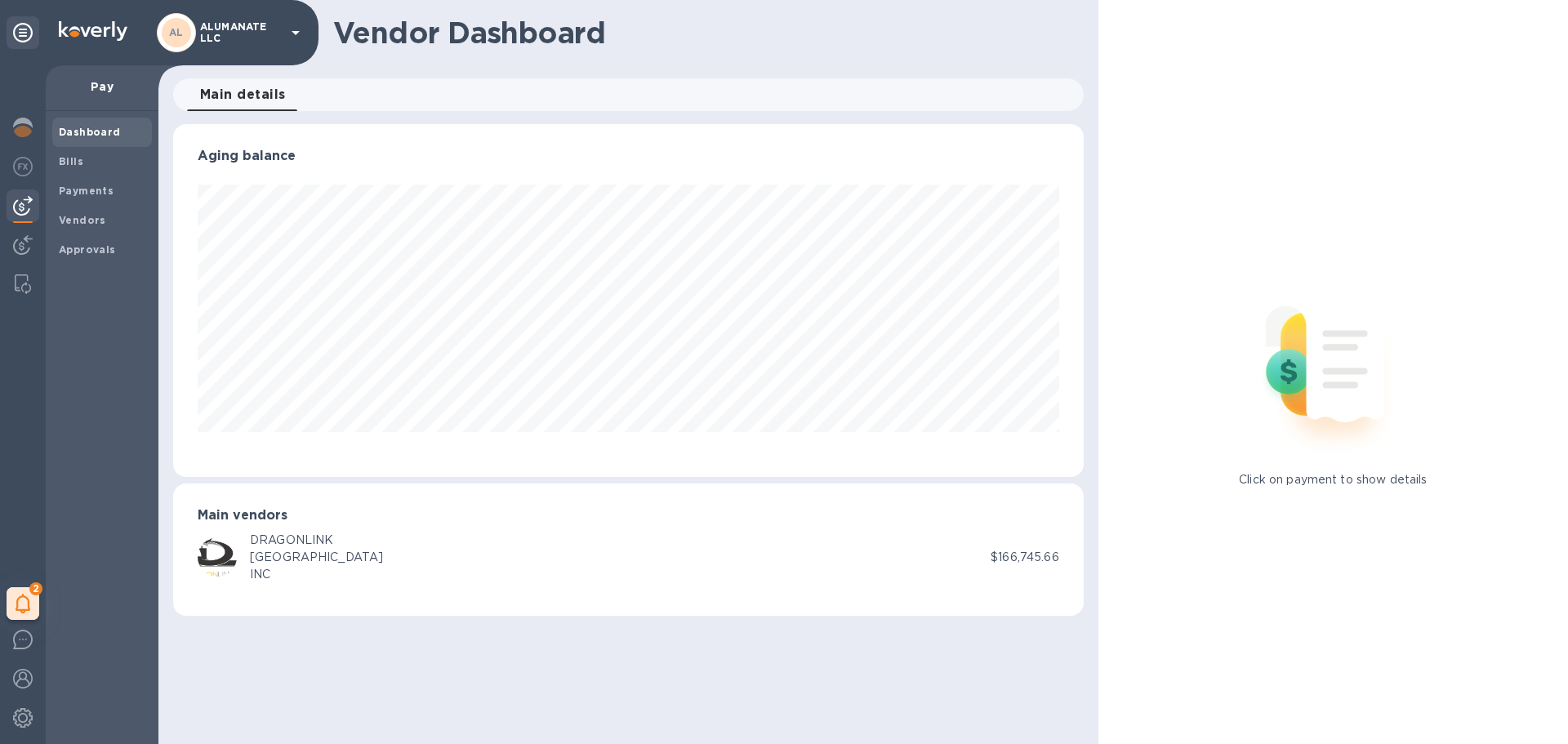
scroll to position [353, 910]
click at [72, 164] on b "Bills" at bounding box center [71, 161] width 25 height 12
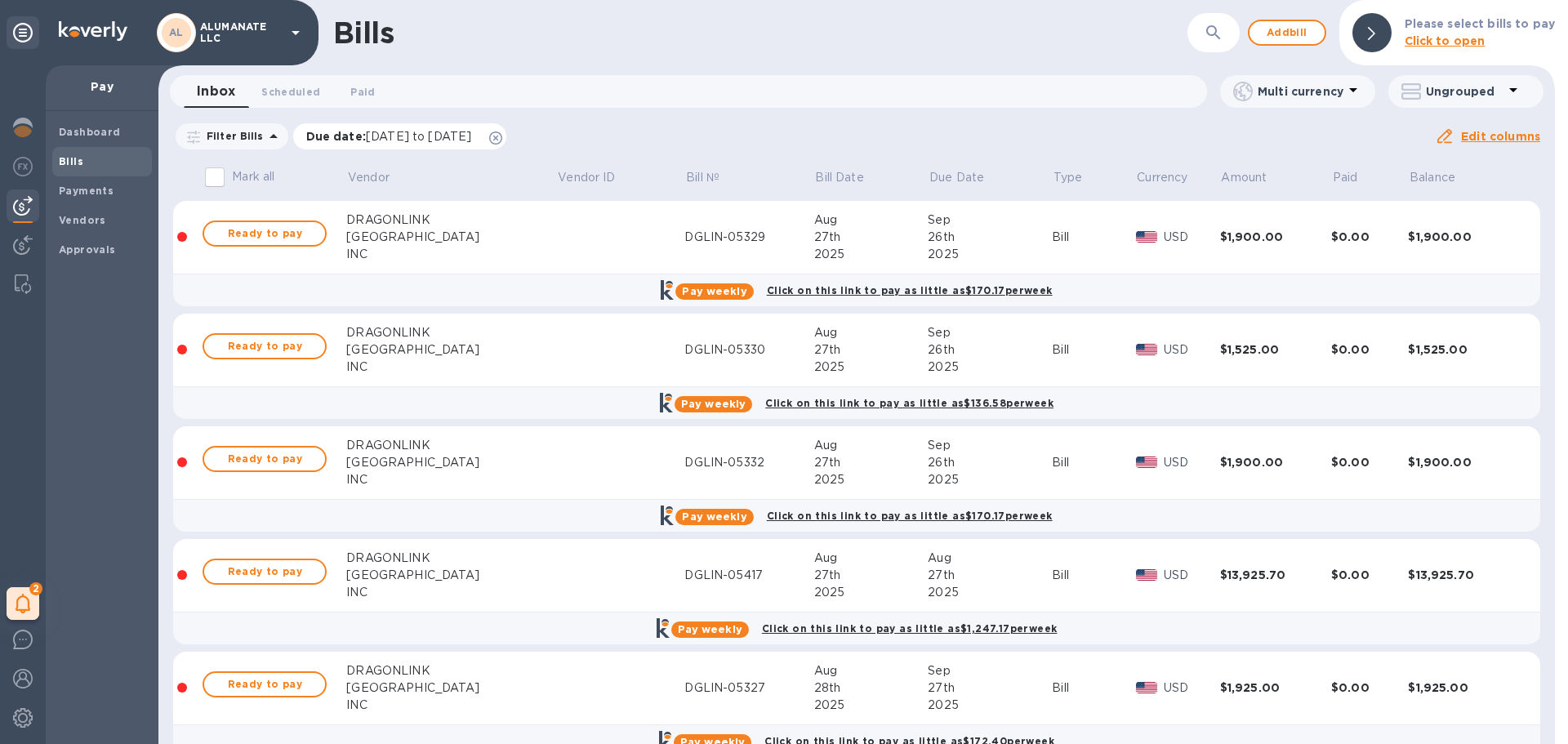
click at [503, 137] on icon at bounding box center [496, 138] width 13 height 13
click at [815, 175] on p "Bill Date" at bounding box center [839, 177] width 48 height 17
click at [815, 179] on p "Bill Date" at bounding box center [839, 177] width 48 height 17
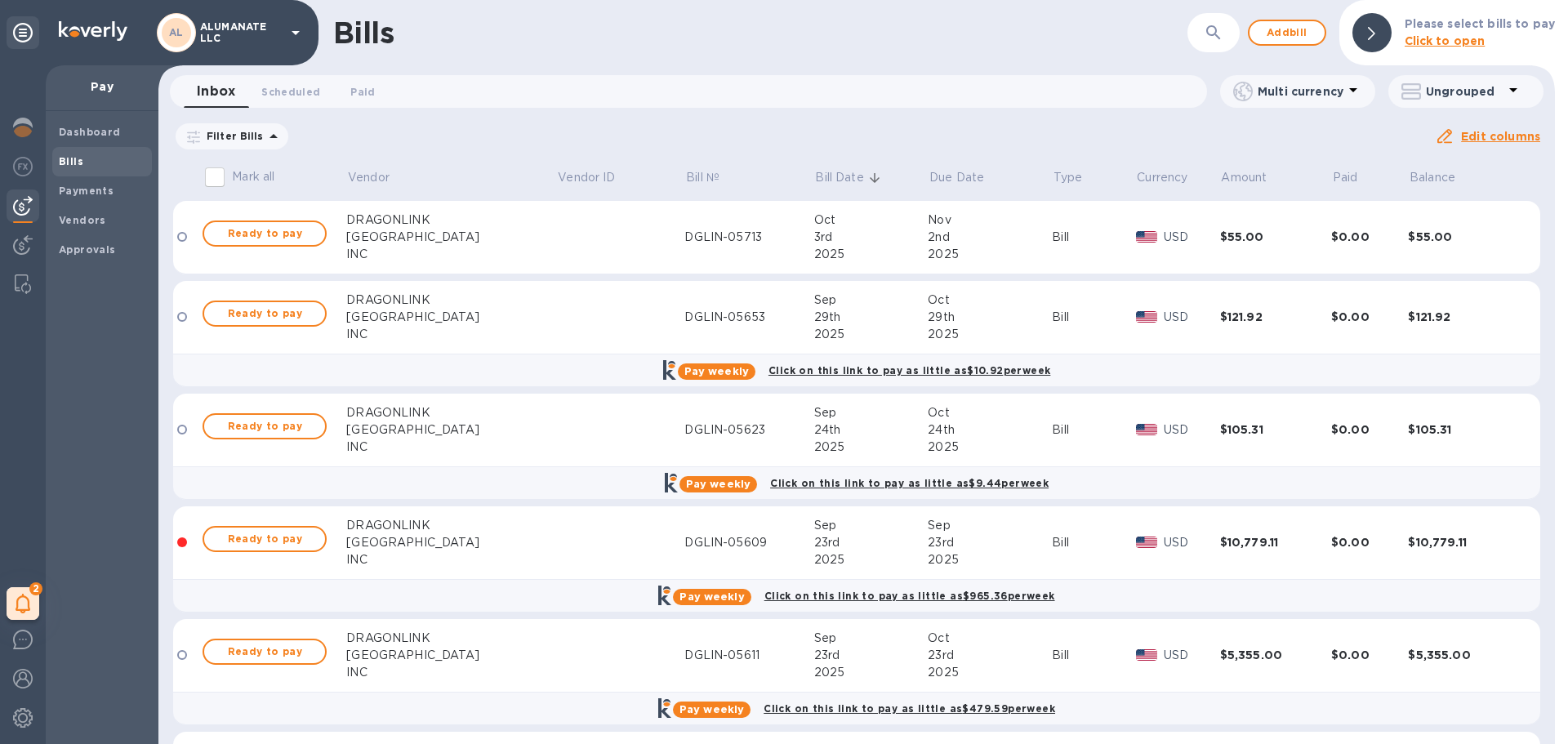
click at [815, 180] on p "Bill Date" at bounding box center [839, 177] width 48 height 17
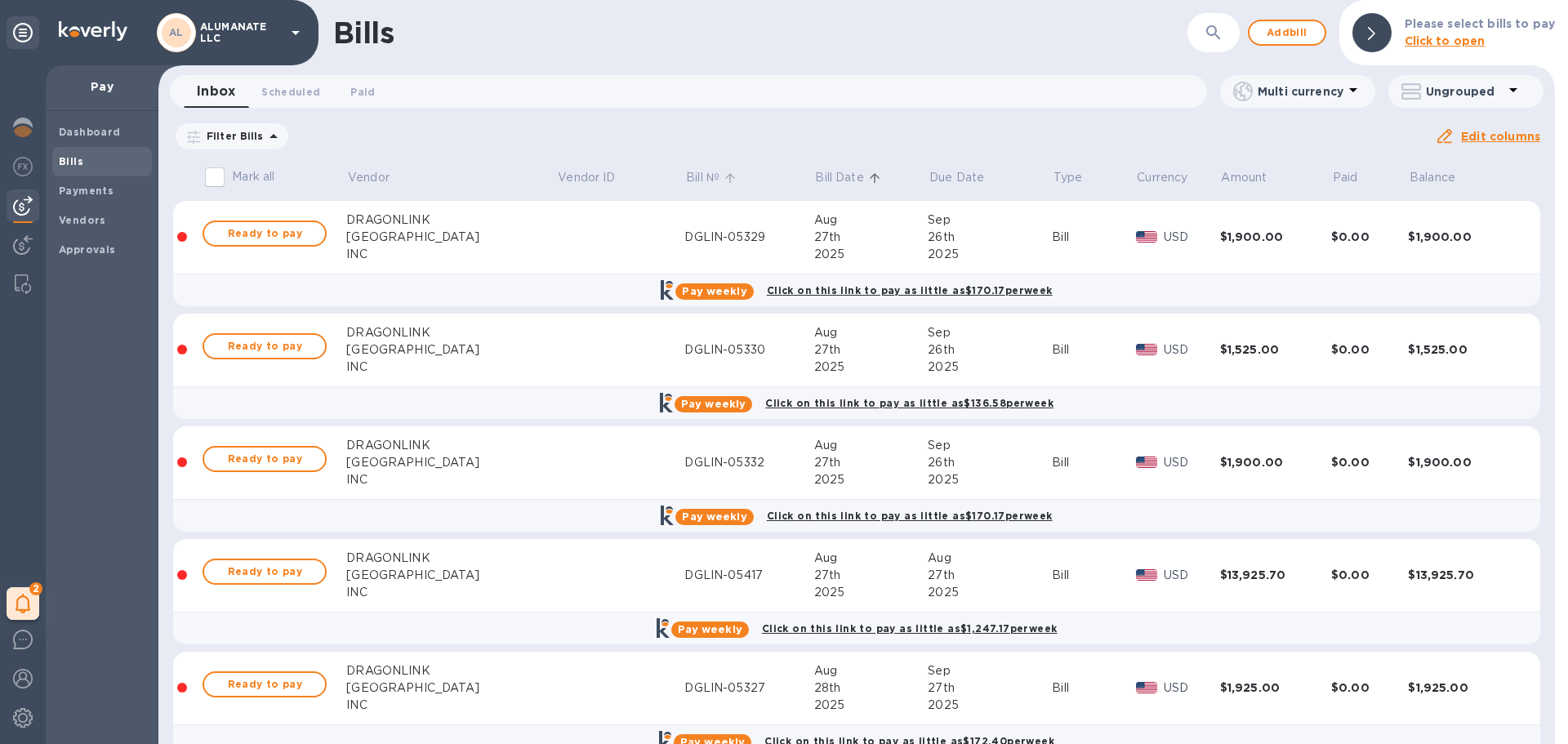
click at [686, 177] on p "Bill №" at bounding box center [703, 177] width 34 height 17
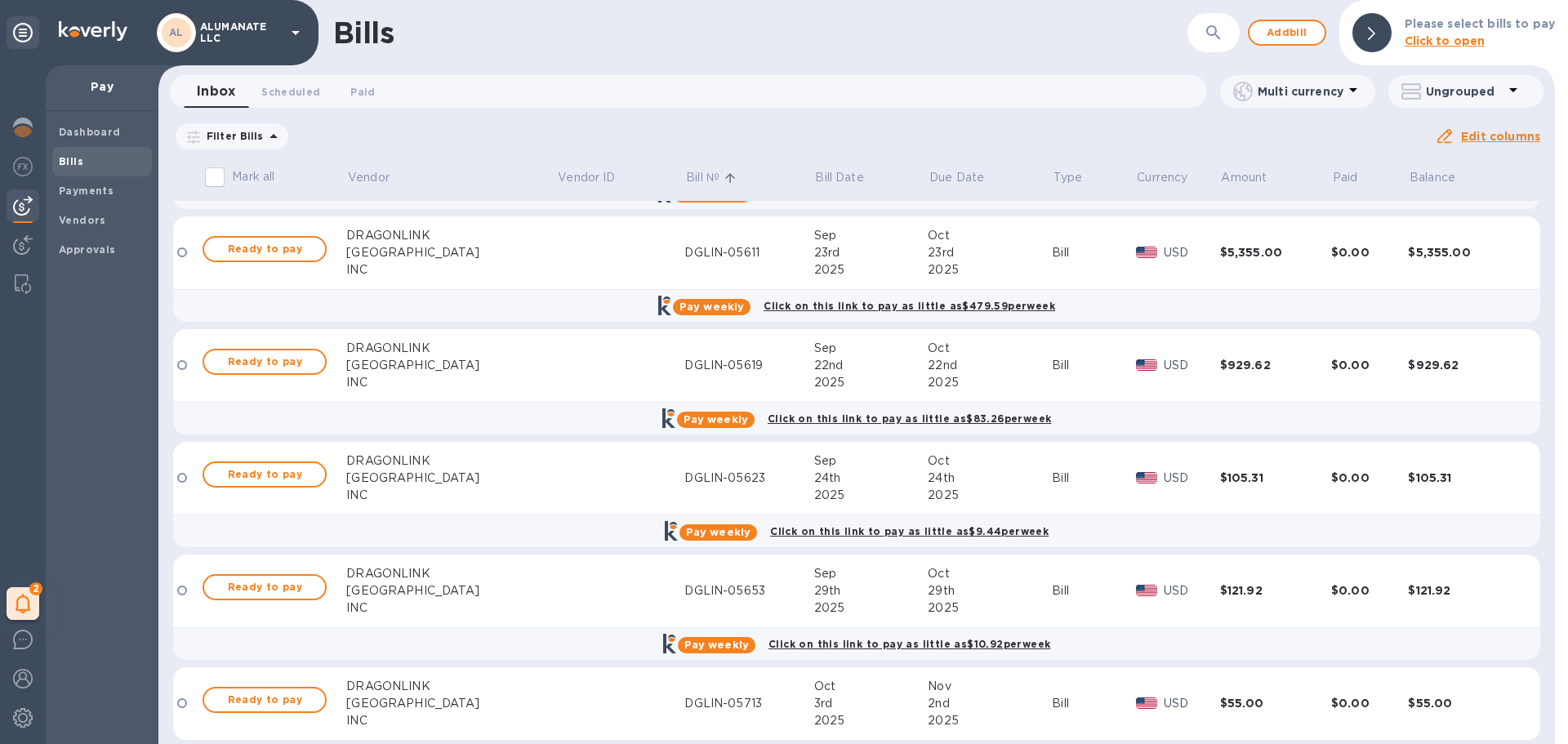
scroll to position [3399, 0]
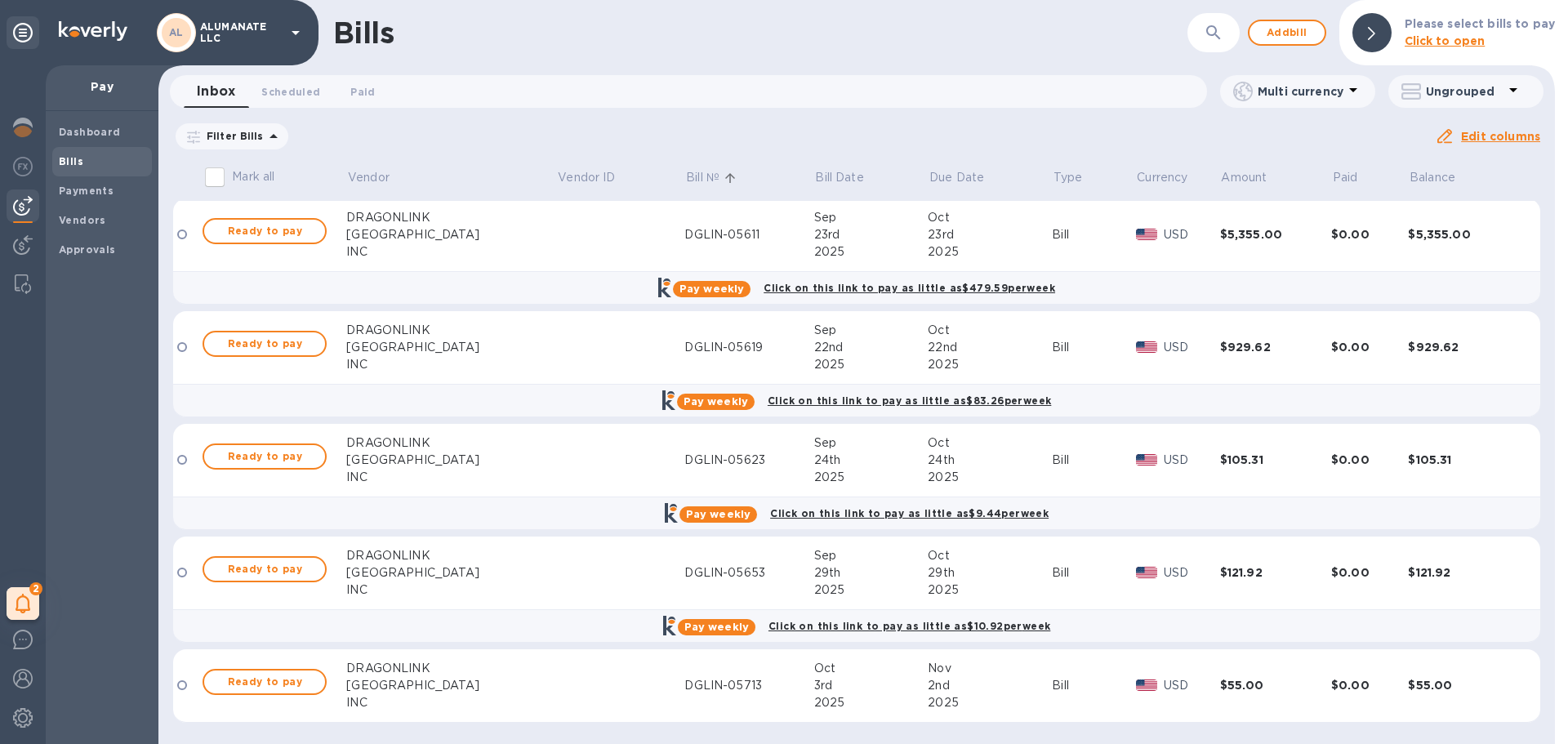
click at [686, 179] on p "Bill №" at bounding box center [703, 177] width 34 height 17
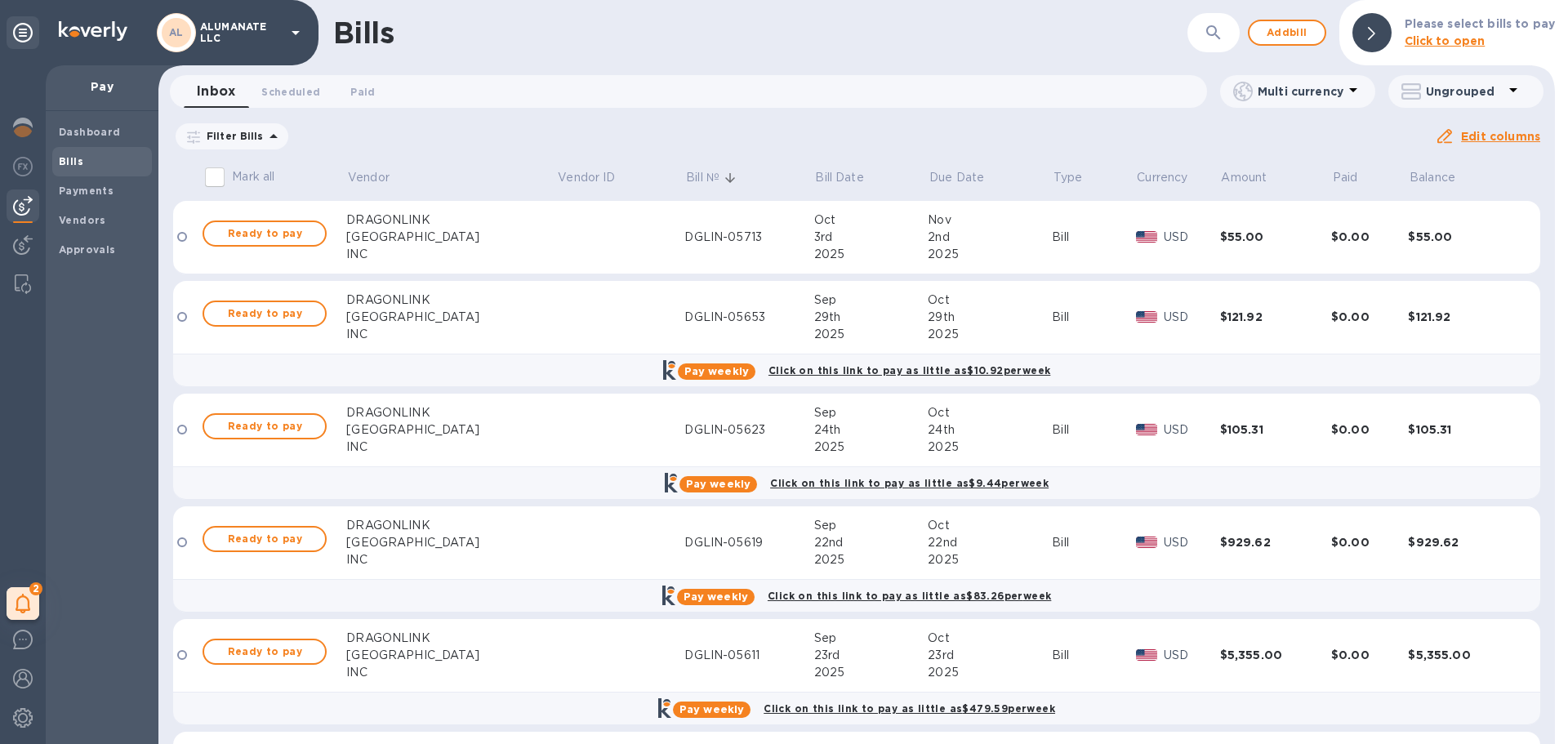
click at [686, 176] on p "Bill №" at bounding box center [703, 177] width 34 height 17
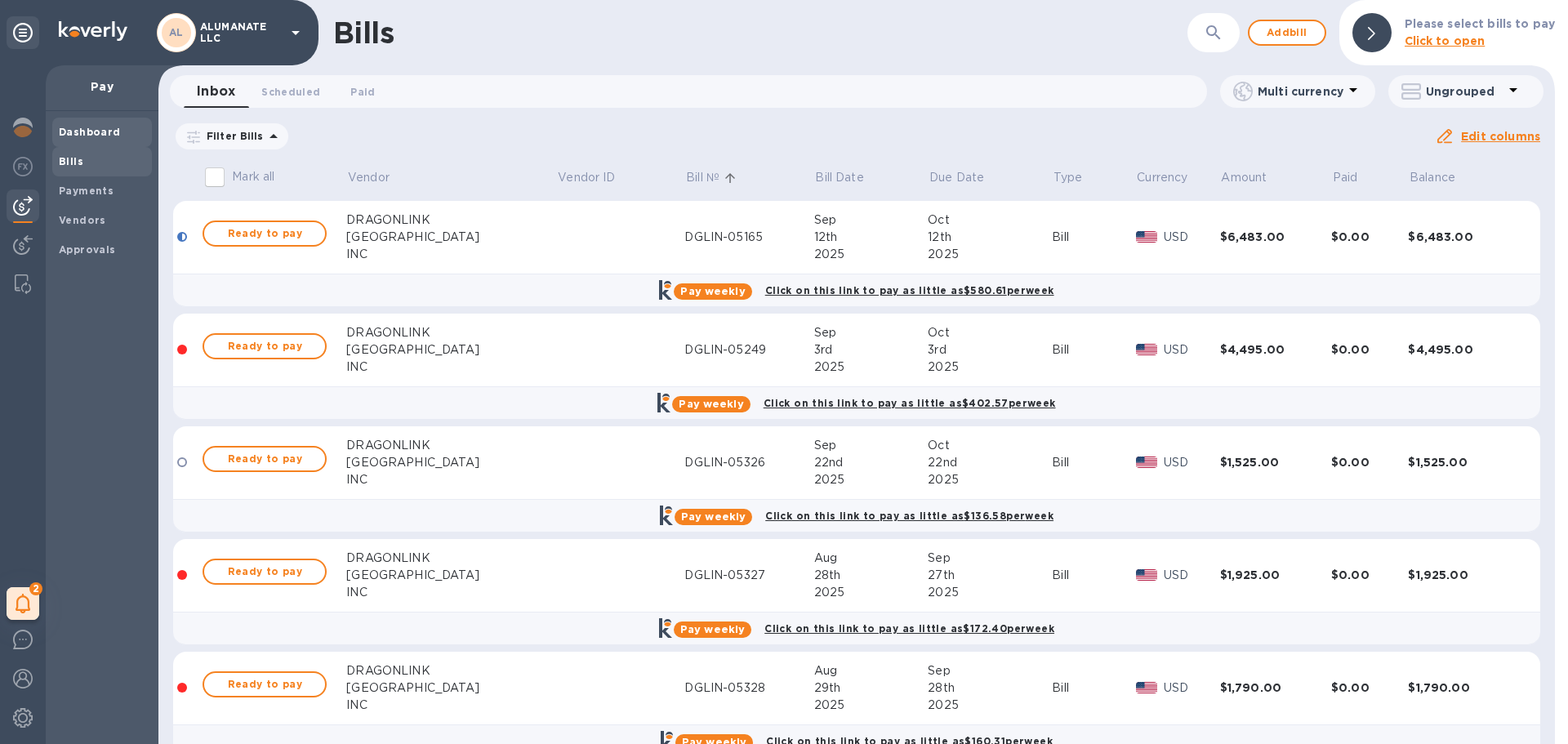
click at [87, 132] on b "Dashboard" at bounding box center [89, 132] width 62 height 12
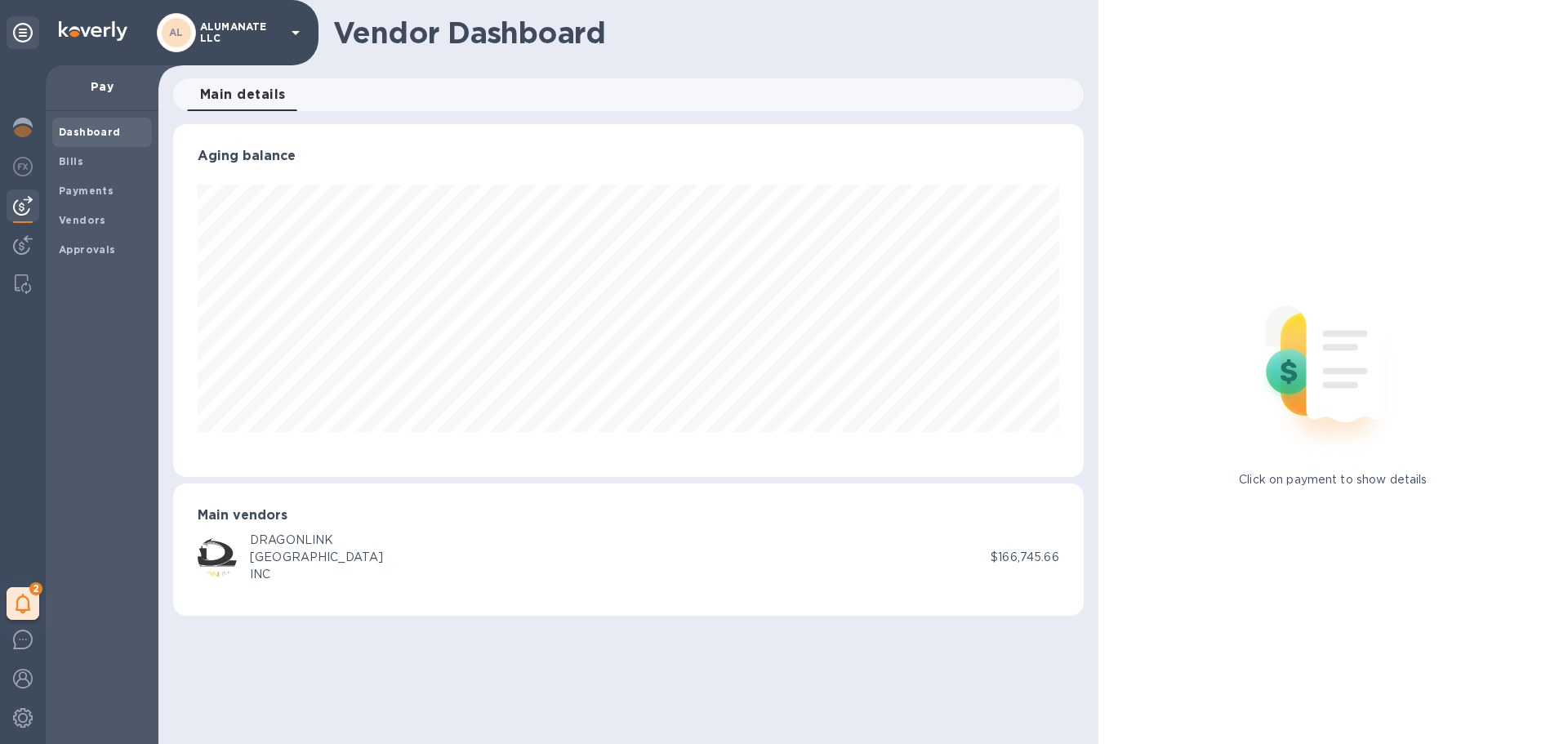
scroll to position [353, 910]
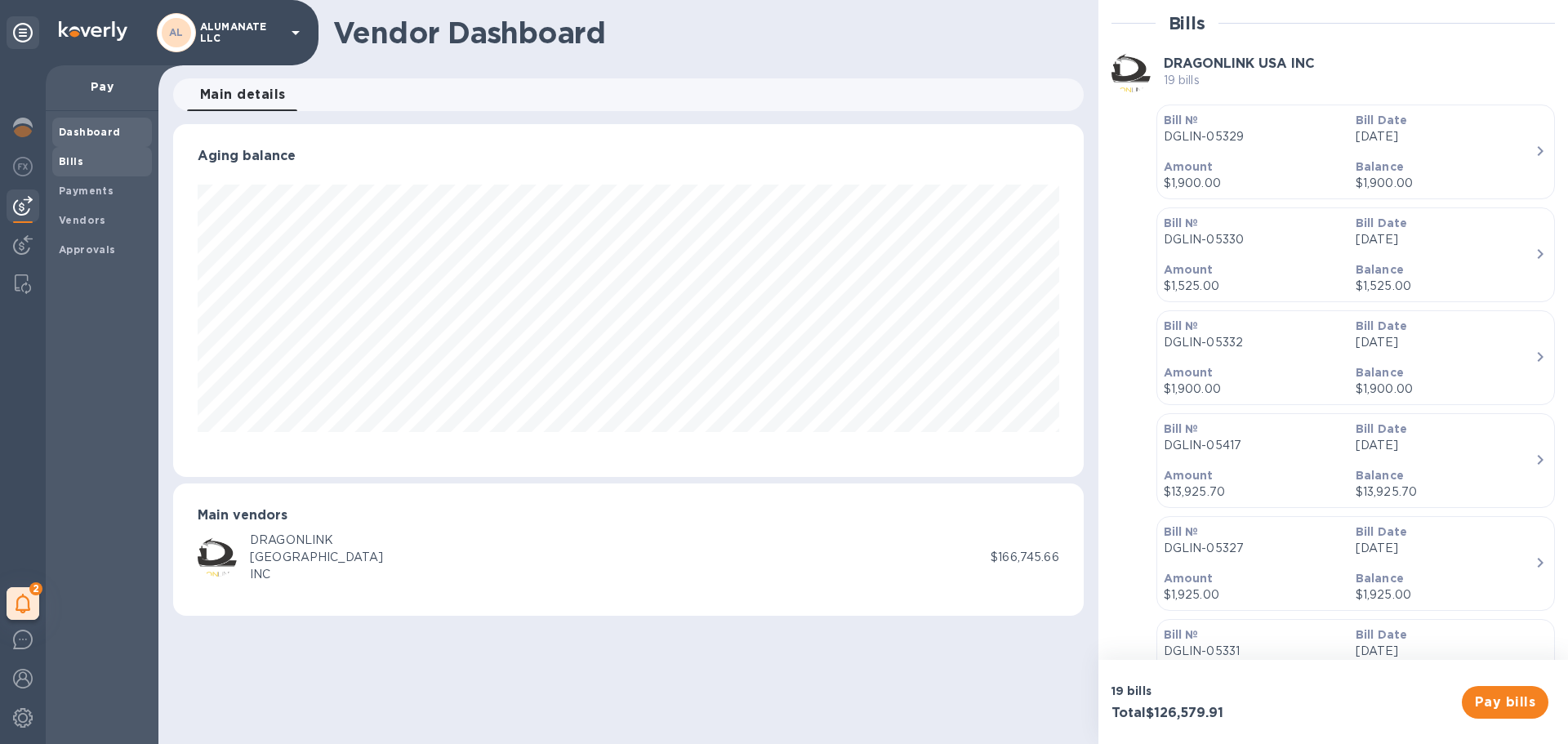
click at [72, 159] on b "Bills" at bounding box center [71, 161] width 25 height 12
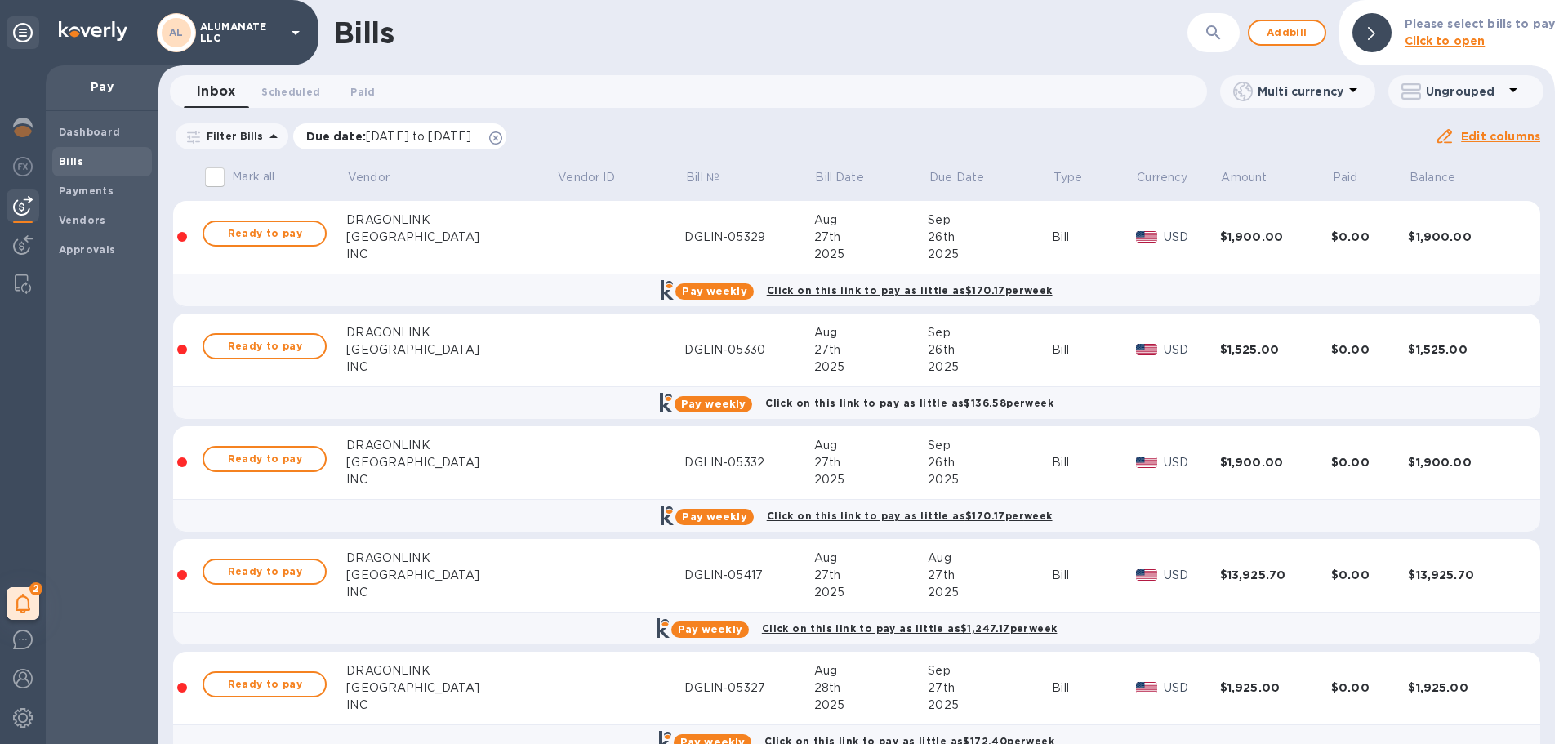
click at [503, 140] on icon at bounding box center [496, 138] width 13 height 13
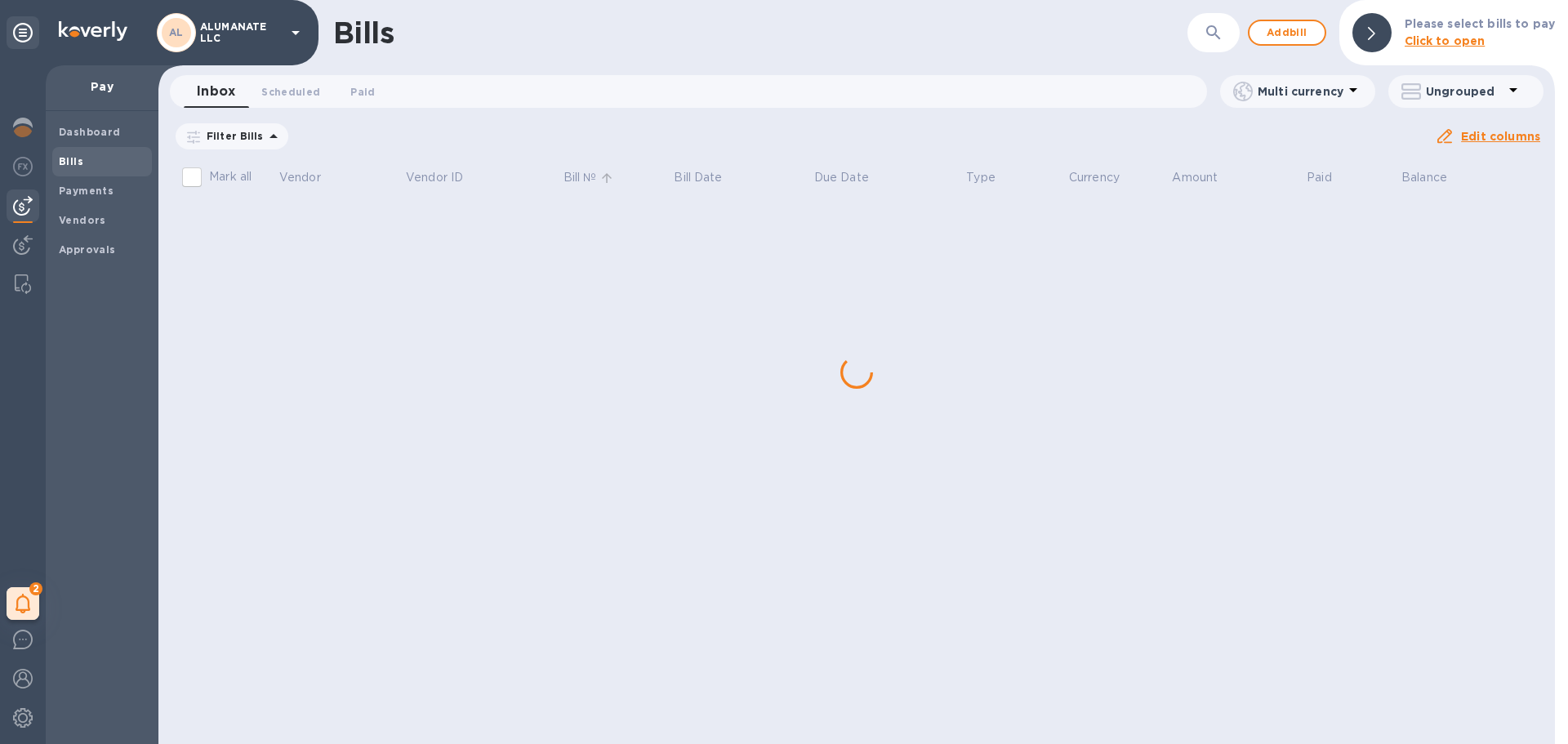
click at [587, 175] on p "Bill №" at bounding box center [580, 177] width 34 height 17
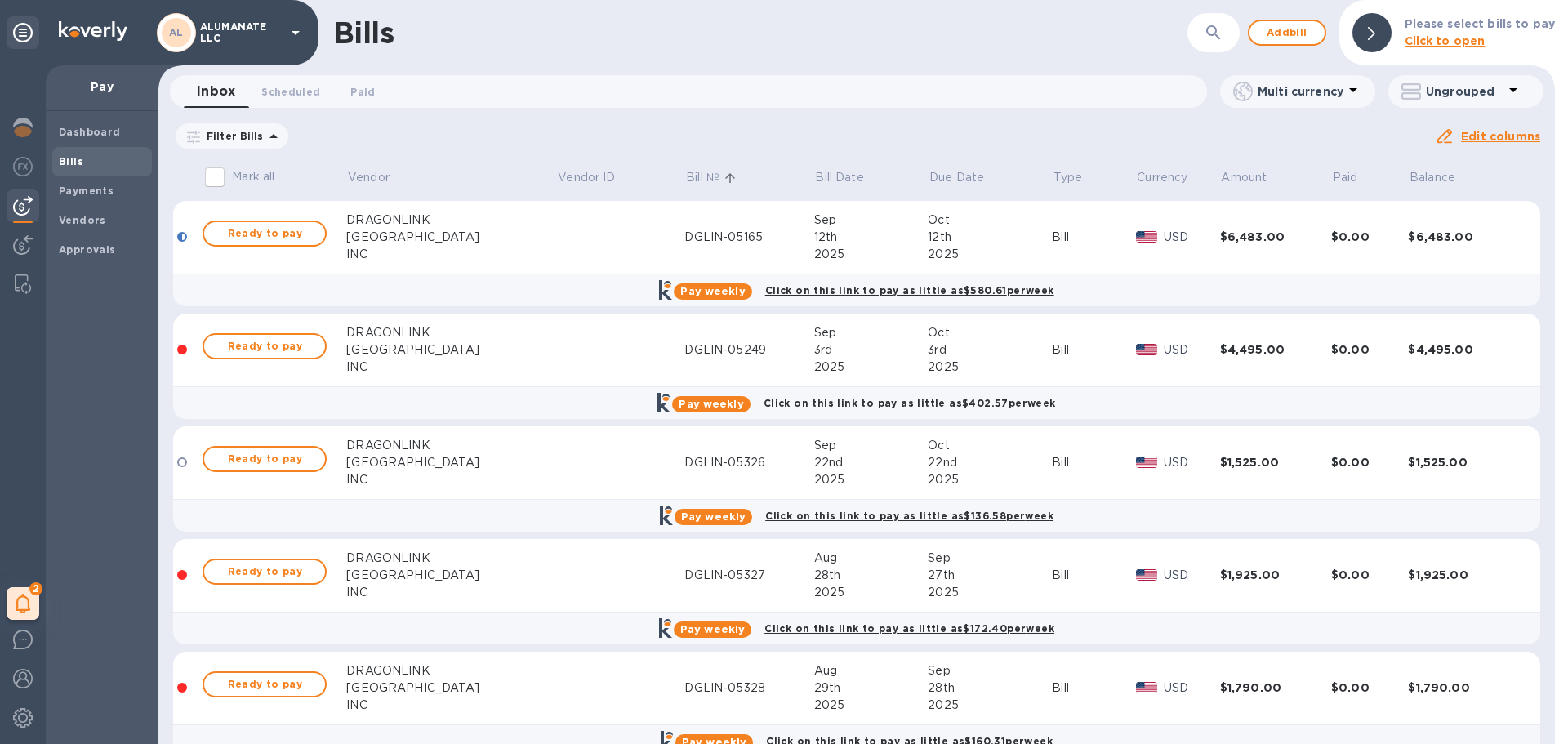
click at [73, 157] on b "Bills" at bounding box center [71, 161] width 25 height 12
click at [83, 137] on b "Dashboard" at bounding box center [89, 132] width 62 height 12
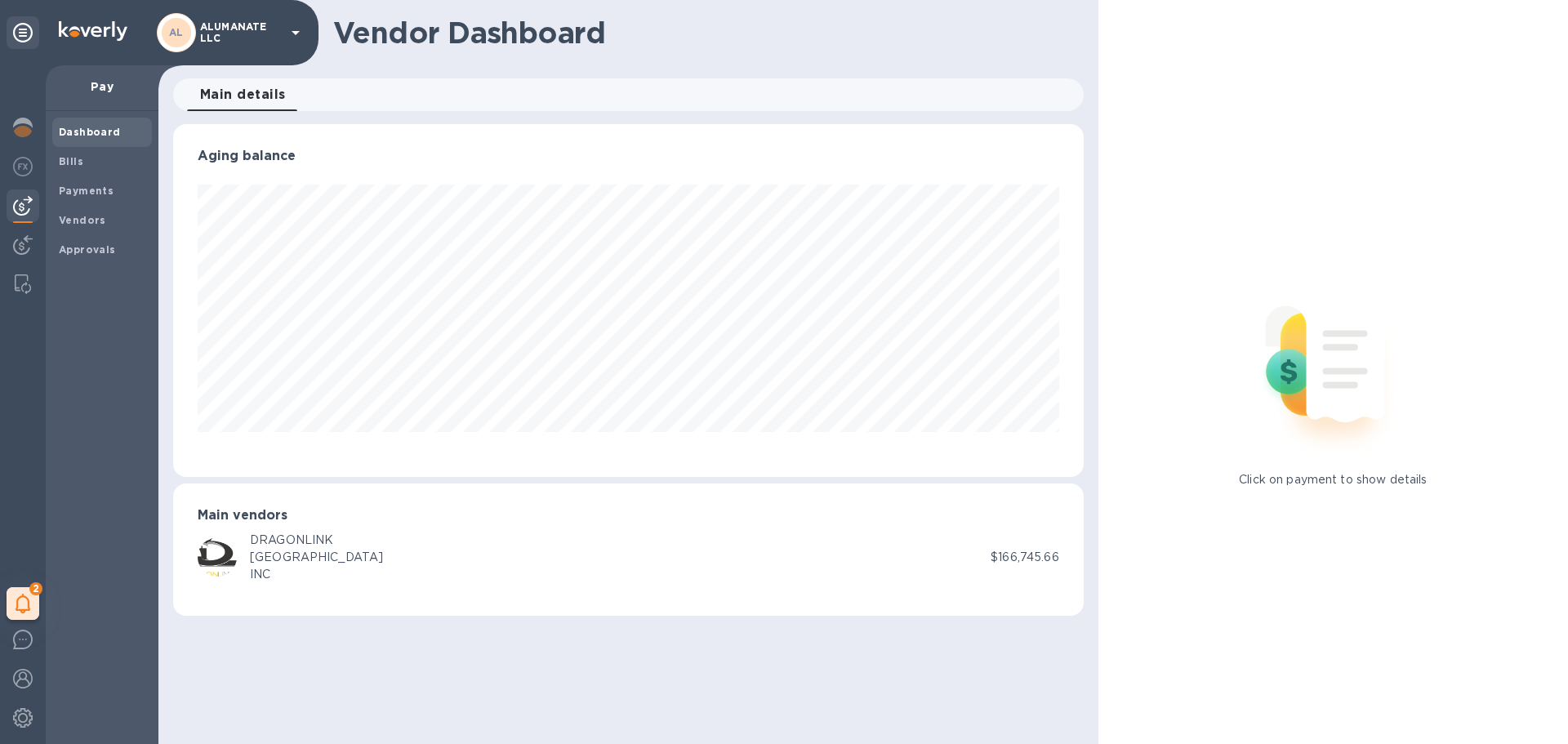
scroll to position [353, 910]
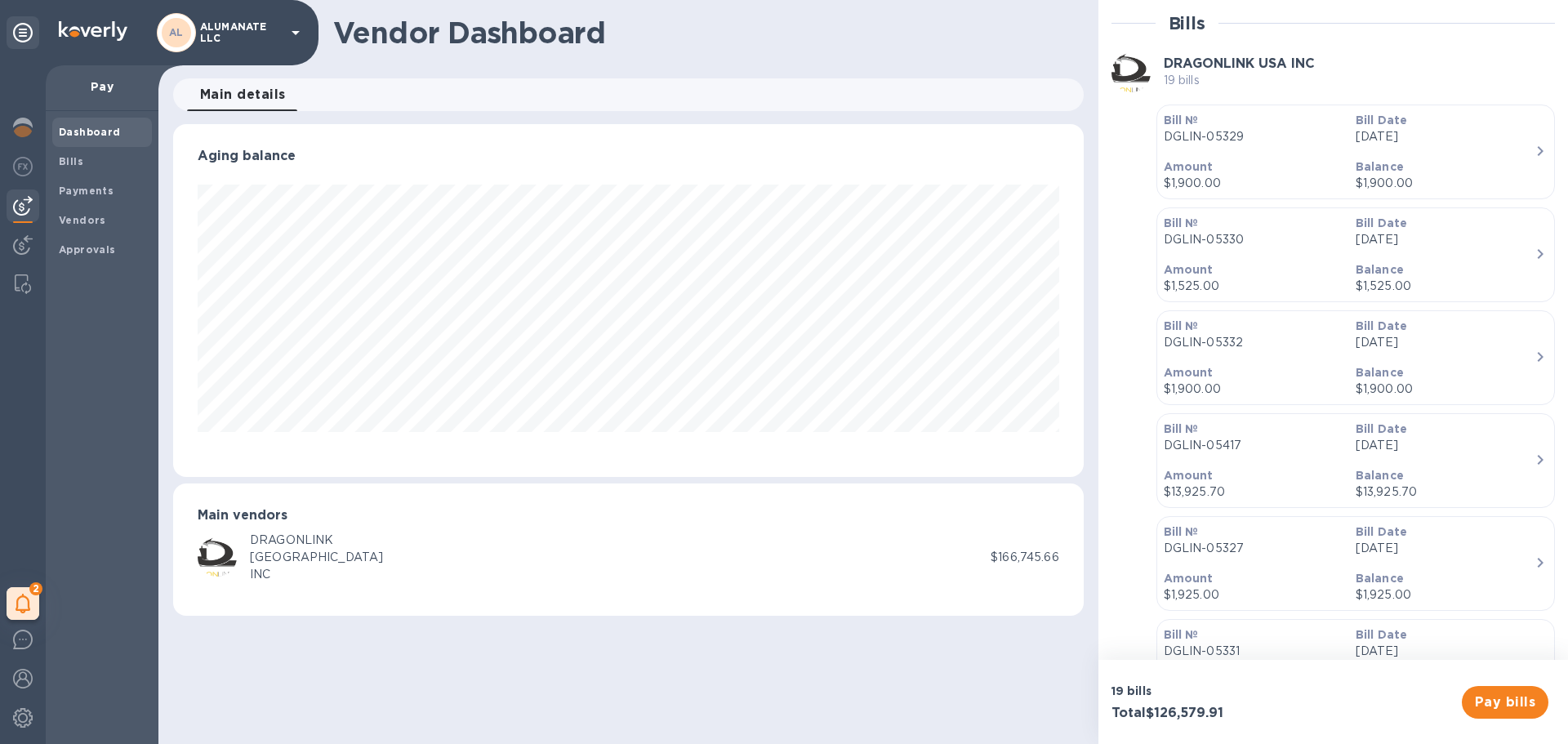
click at [94, 133] on b "Dashboard" at bounding box center [89, 132] width 62 height 12
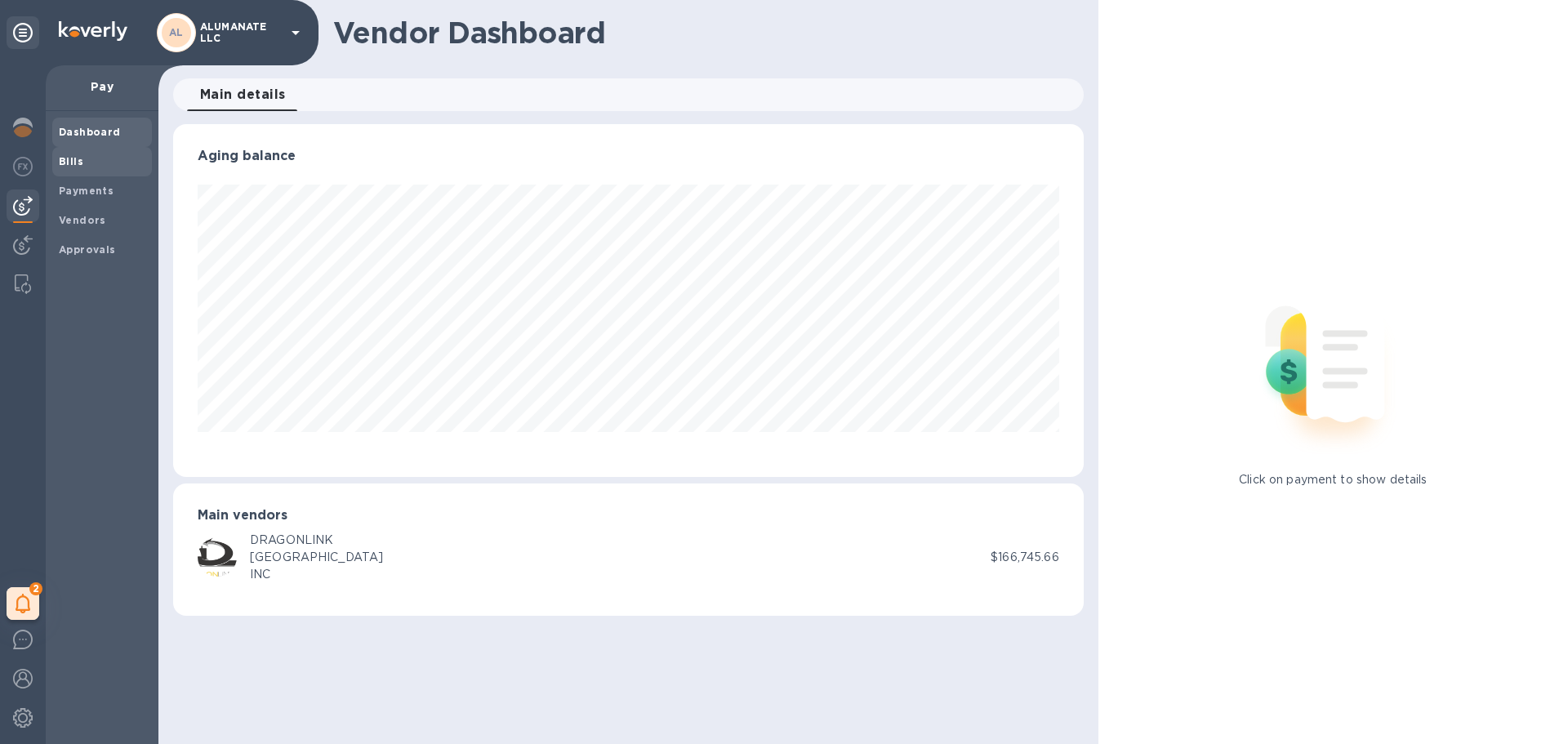
click at [94, 158] on span "Bills" at bounding box center [101, 161] width 87 height 16
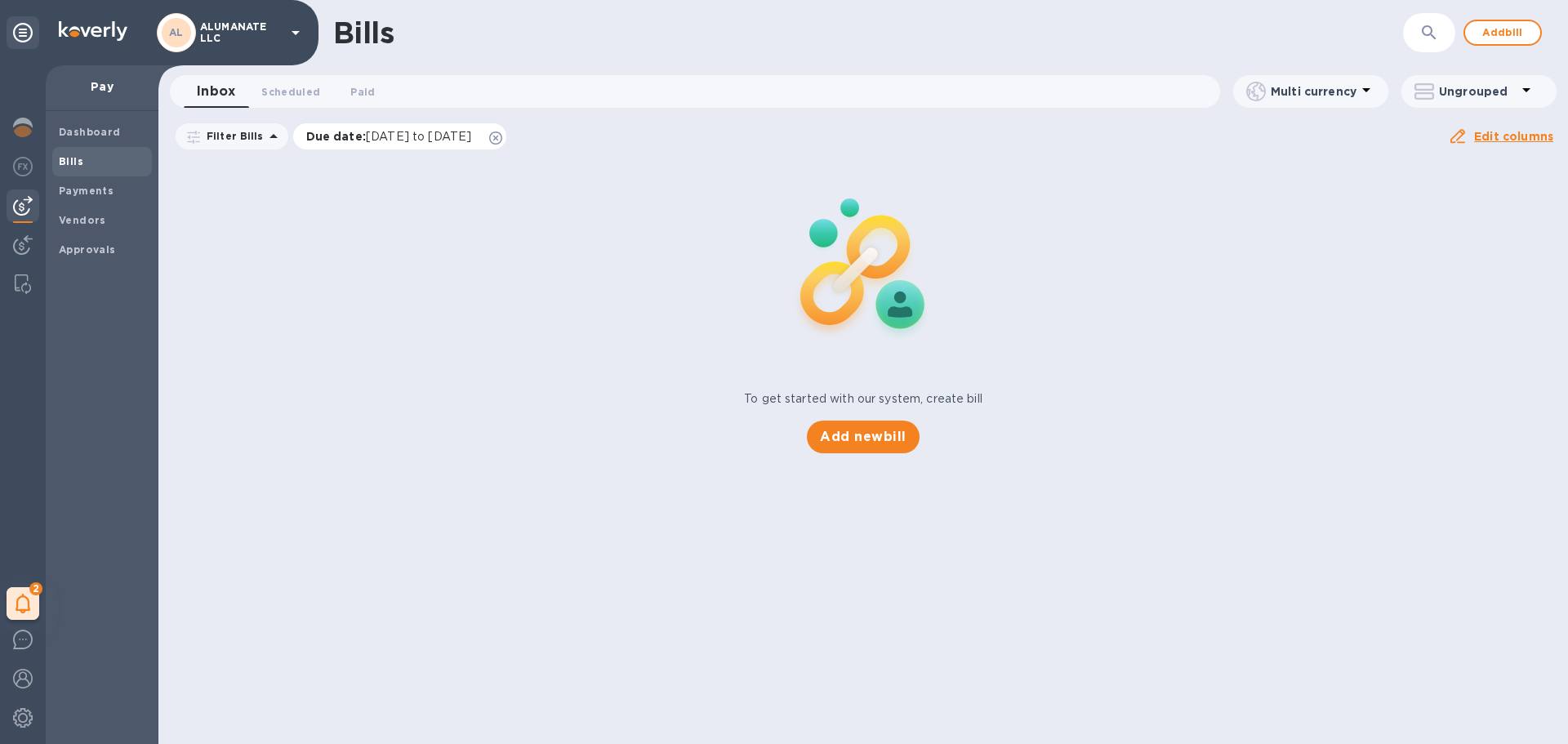
click at [503, 135] on icon at bounding box center [496, 138] width 13 height 13
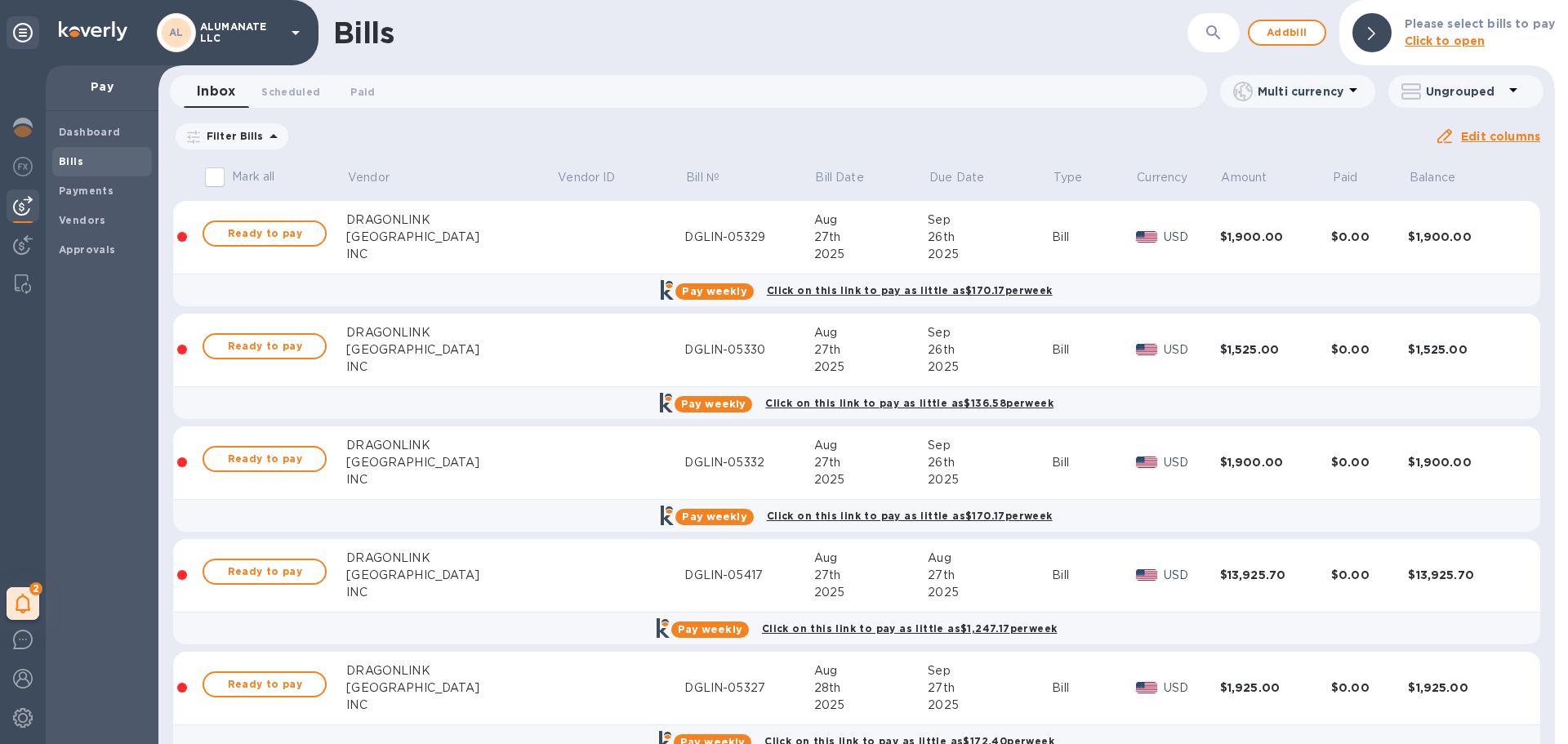
click at [227, 179] on input "Mark all" at bounding box center [215, 177] width 35 height 35
checkbox input "true"
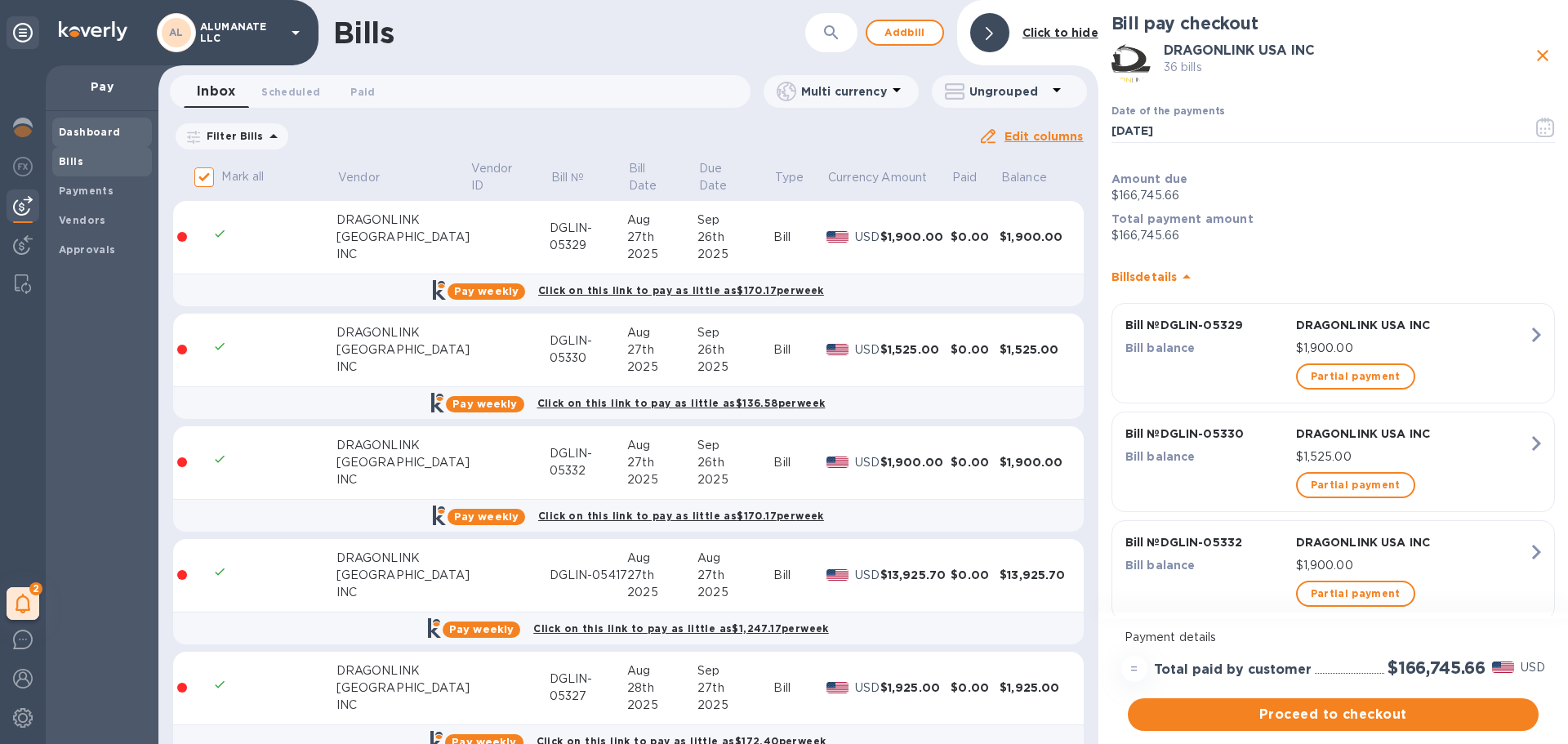
click at [101, 138] on b "Dashboard" at bounding box center [89, 132] width 62 height 12
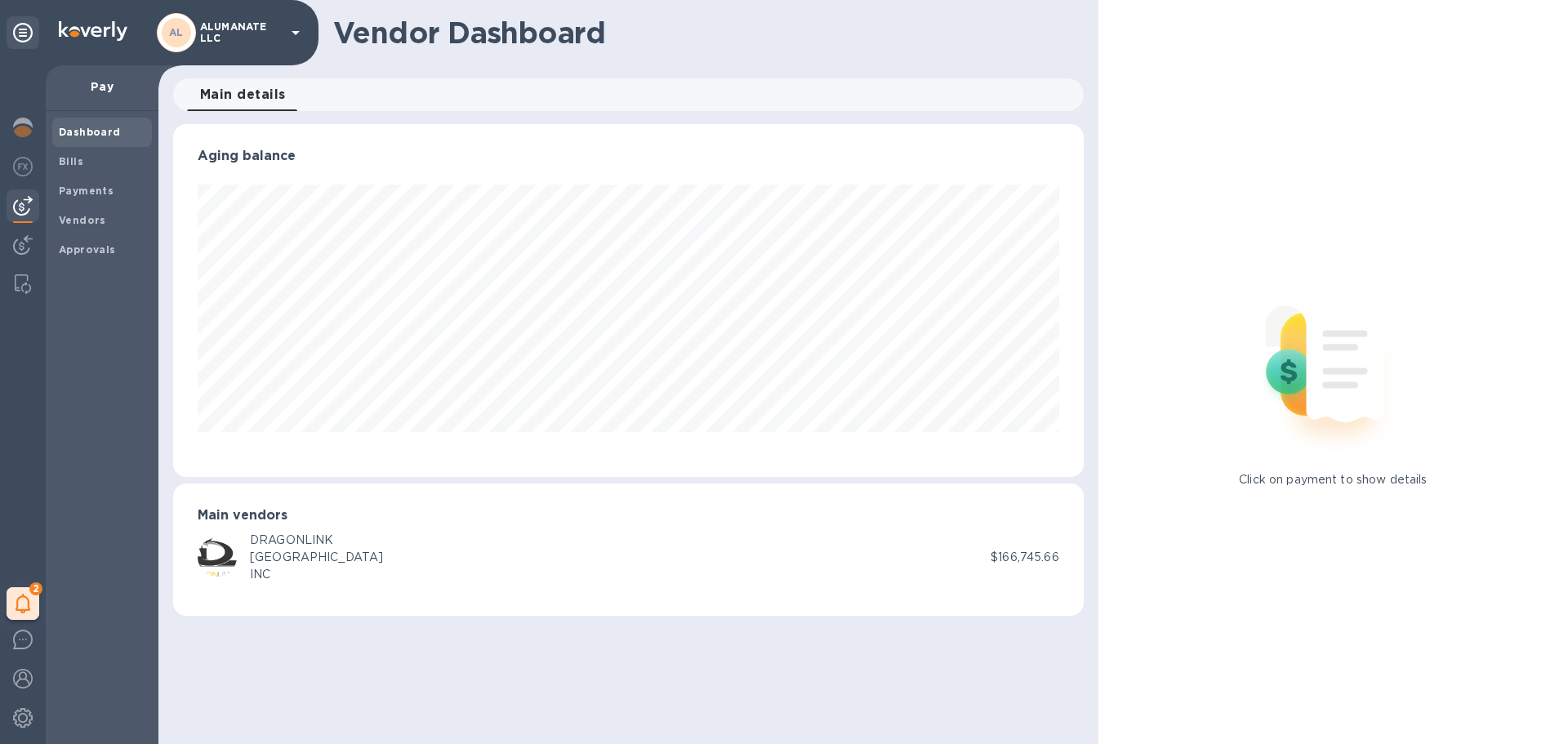
scroll to position [353, 910]
click at [104, 166] on span "Bills" at bounding box center [101, 161] width 87 height 16
